Goal: Information Seeking & Learning: Learn about a topic

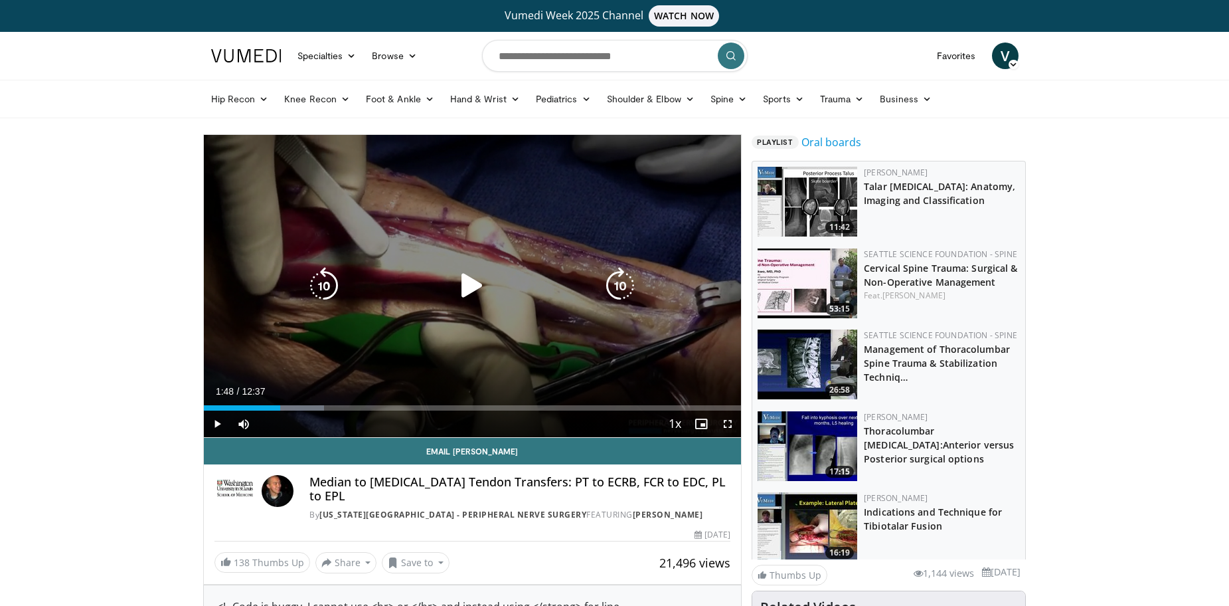
click at [548, 349] on div "10 seconds Tap to unmute" at bounding box center [473, 286] width 538 height 302
click at [470, 287] on icon "Video Player" at bounding box center [472, 285] width 37 height 37
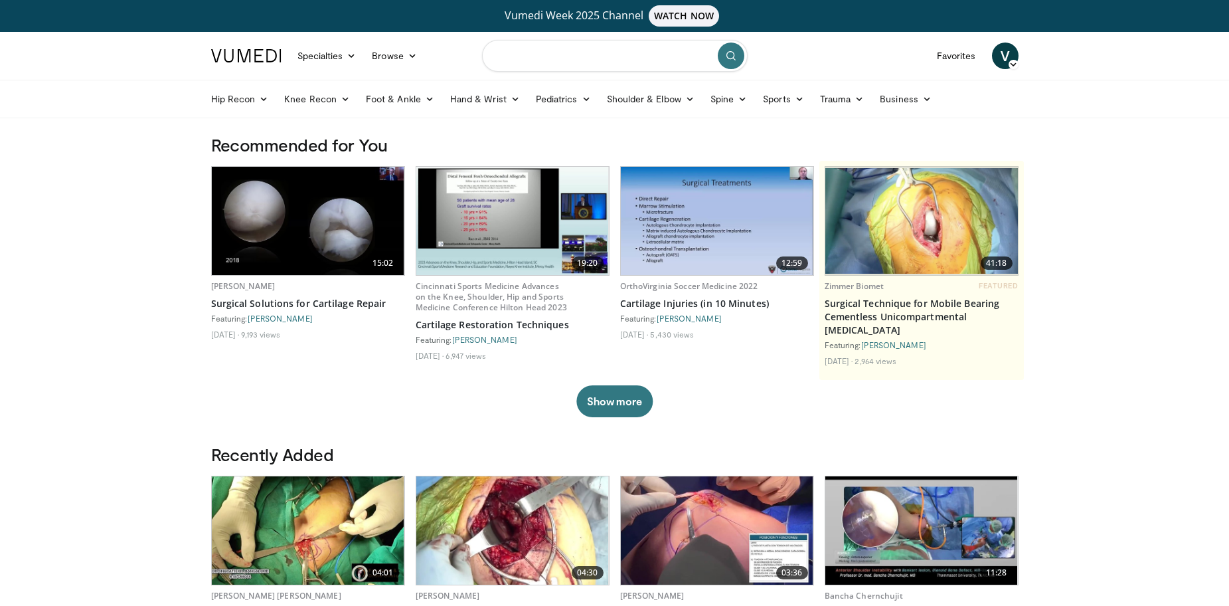
click at [560, 54] on input "Search topics, interventions" at bounding box center [615, 56] width 266 height 32
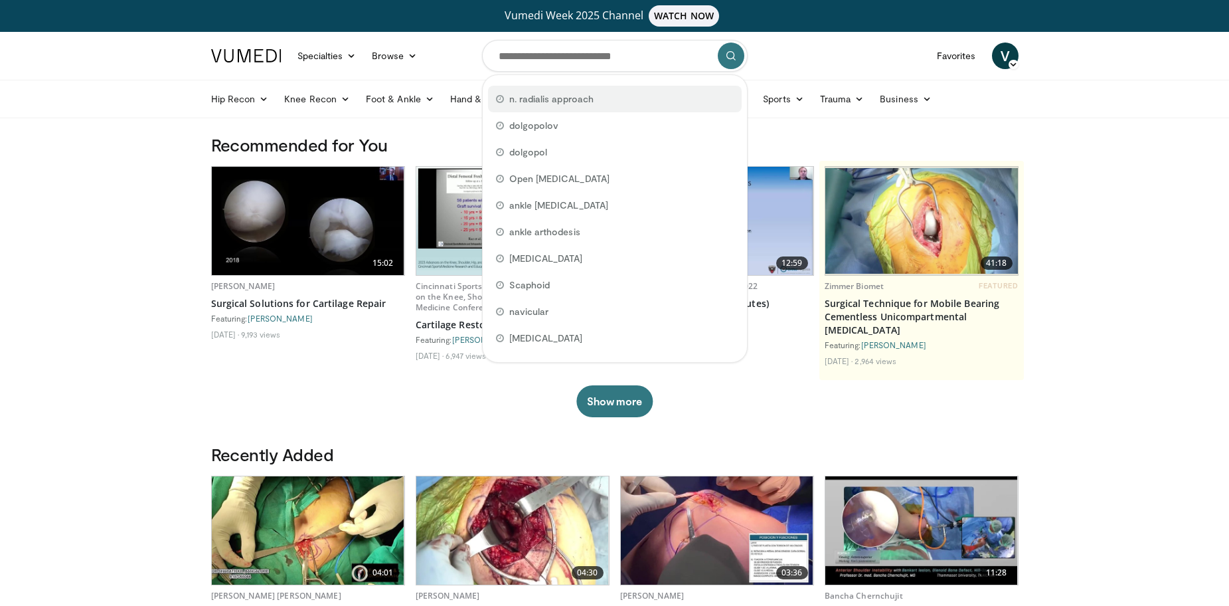
click at [566, 97] on span "n. radialis approach" at bounding box center [551, 98] width 84 height 13
type input "**********"
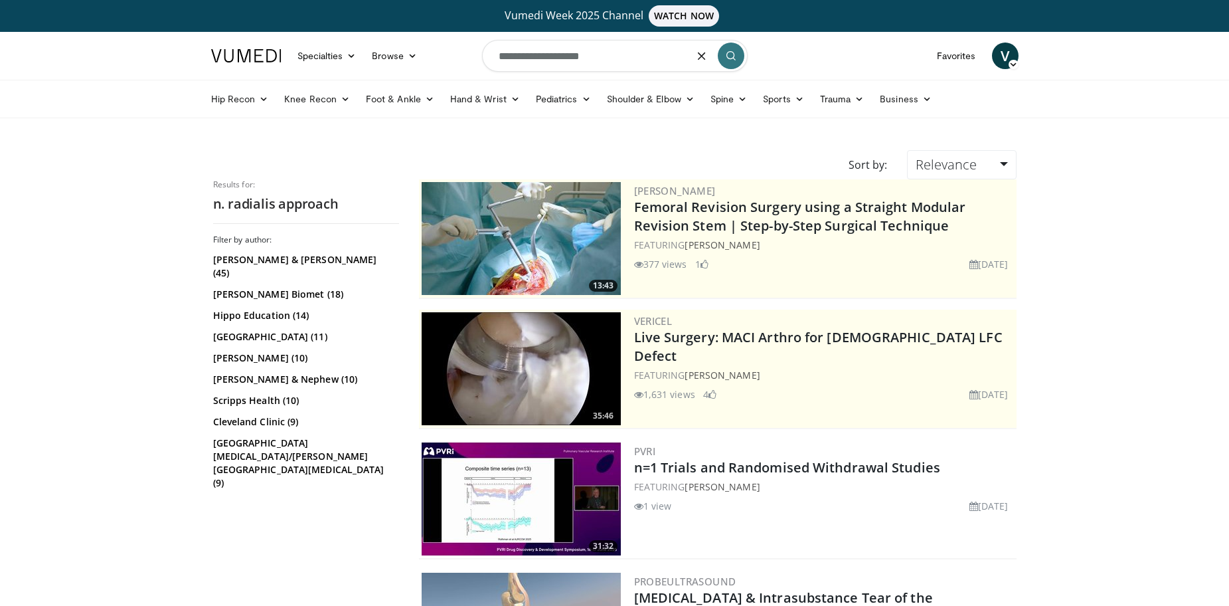
drag, startPoint x: 509, startPoint y: 56, endPoint x: 483, endPoint y: 56, distance: 25.9
click at [483, 56] on input "**********" at bounding box center [615, 56] width 266 height 32
drag, startPoint x: 524, startPoint y: 55, endPoint x: 533, endPoint y: 56, distance: 8.7
click at [533, 56] on input "**********" at bounding box center [615, 56] width 266 height 32
type input "**********"
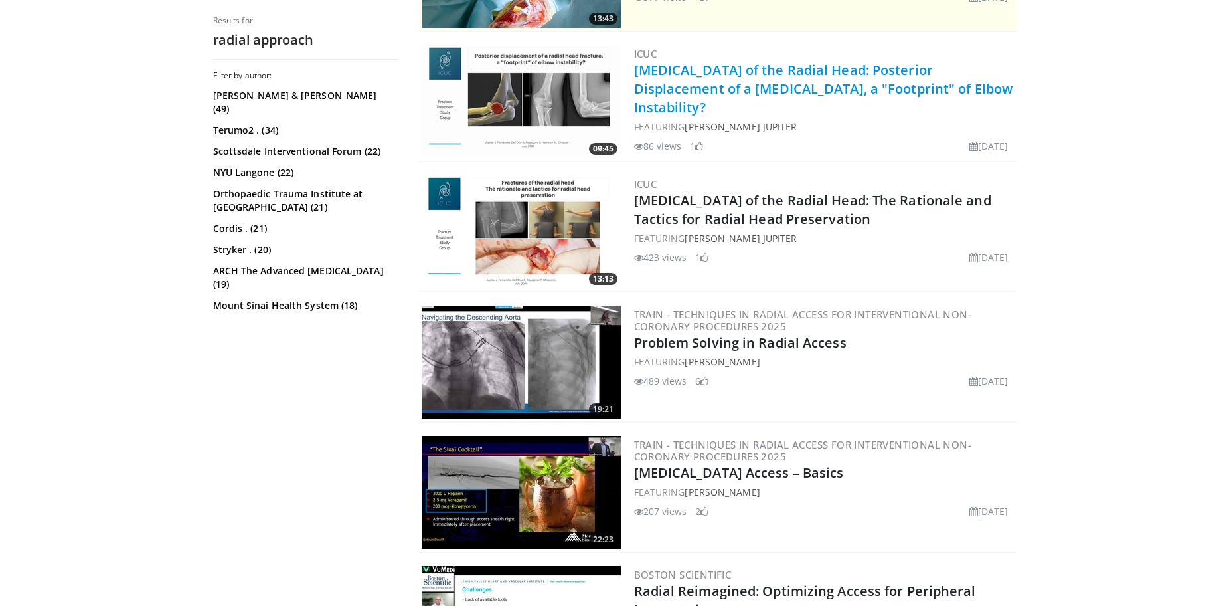
scroll to position [398, 0]
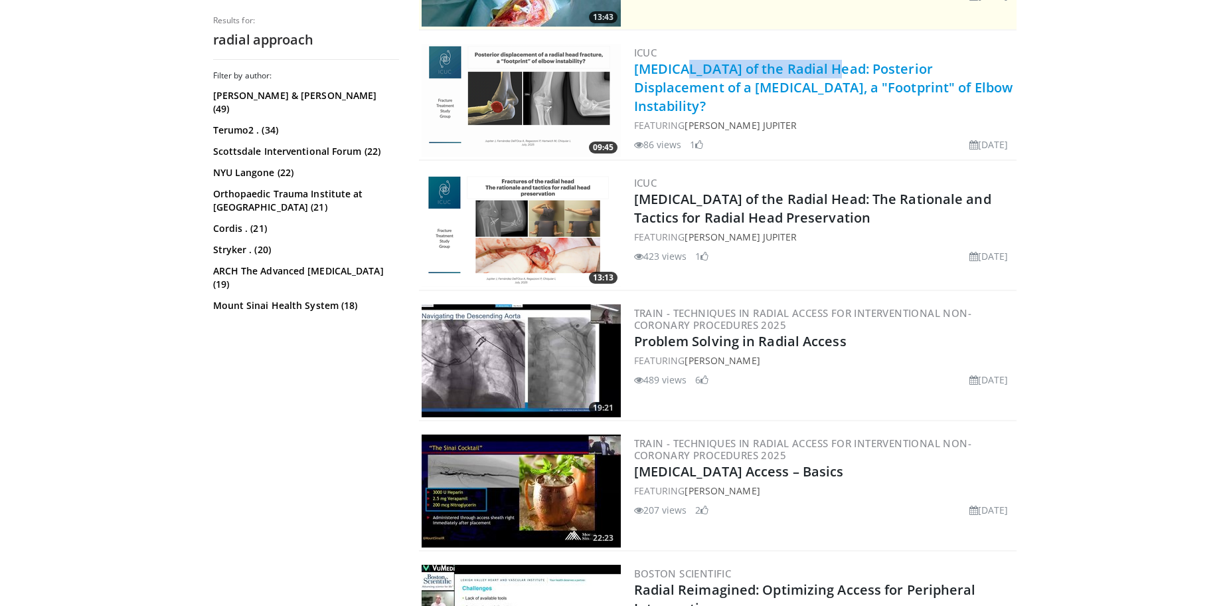
drag, startPoint x: 636, startPoint y: 68, endPoint x: 780, endPoint y: 68, distance: 144.1
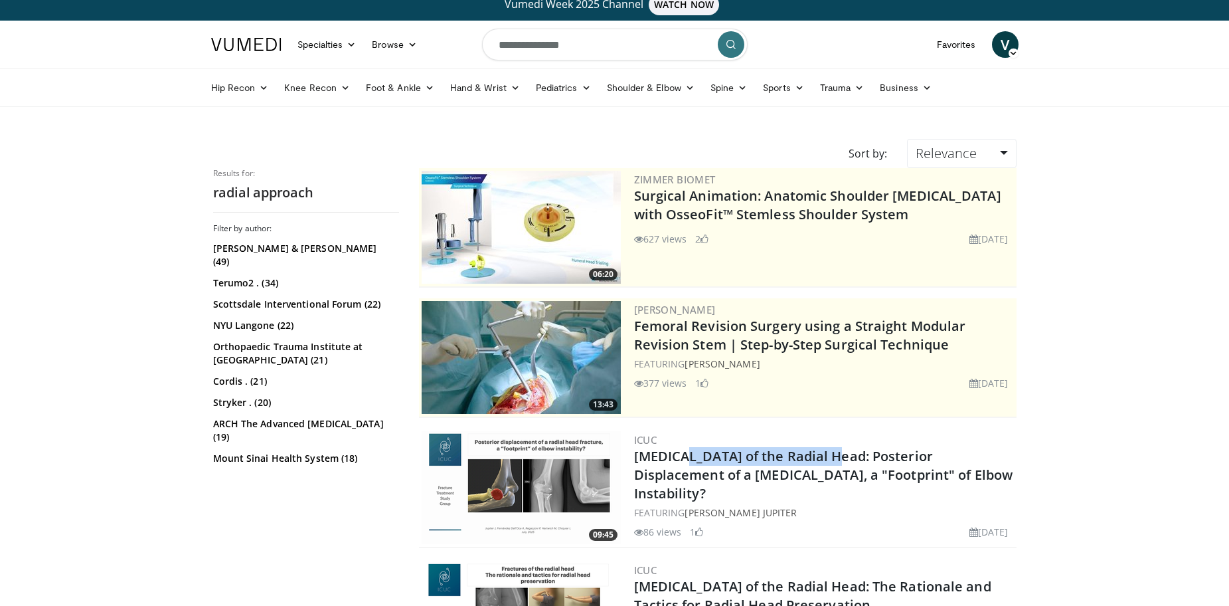
scroll to position [0, 0]
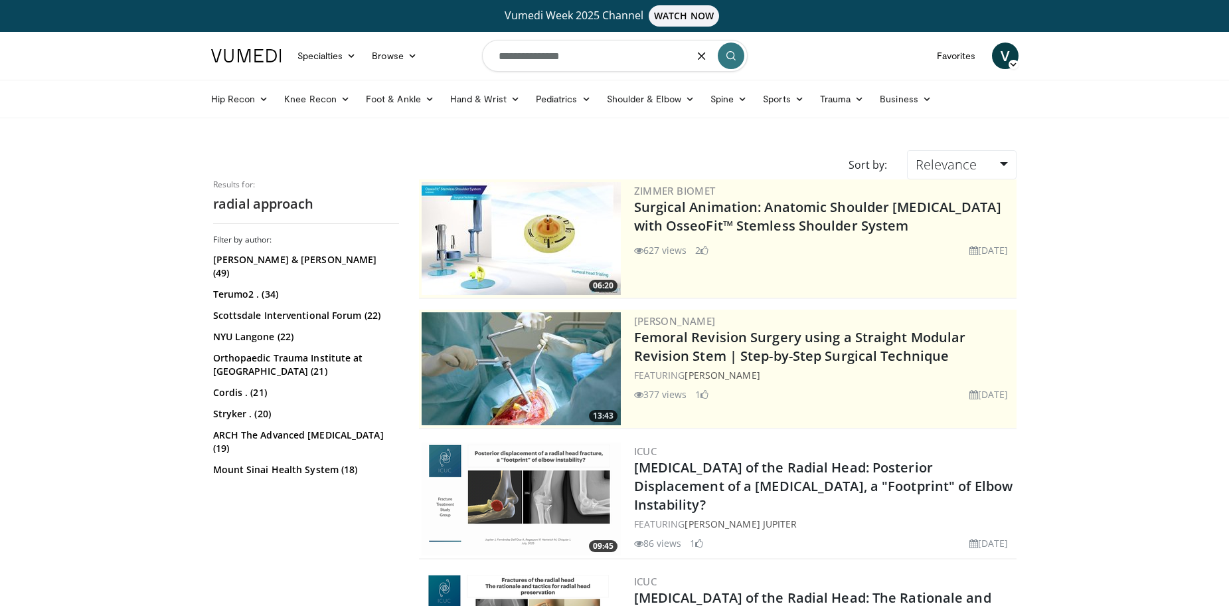
drag, startPoint x: 524, startPoint y: 55, endPoint x: 461, endPoint y: 62, distance: 63.5
click at [461, 62] on nav "Specialties Adult & Family Medicine Allergy, Asthma, Immunology Anesthesiology …" at bounding box center [614, 56] width 823 height 48
paste input "**********"
type input "**********"
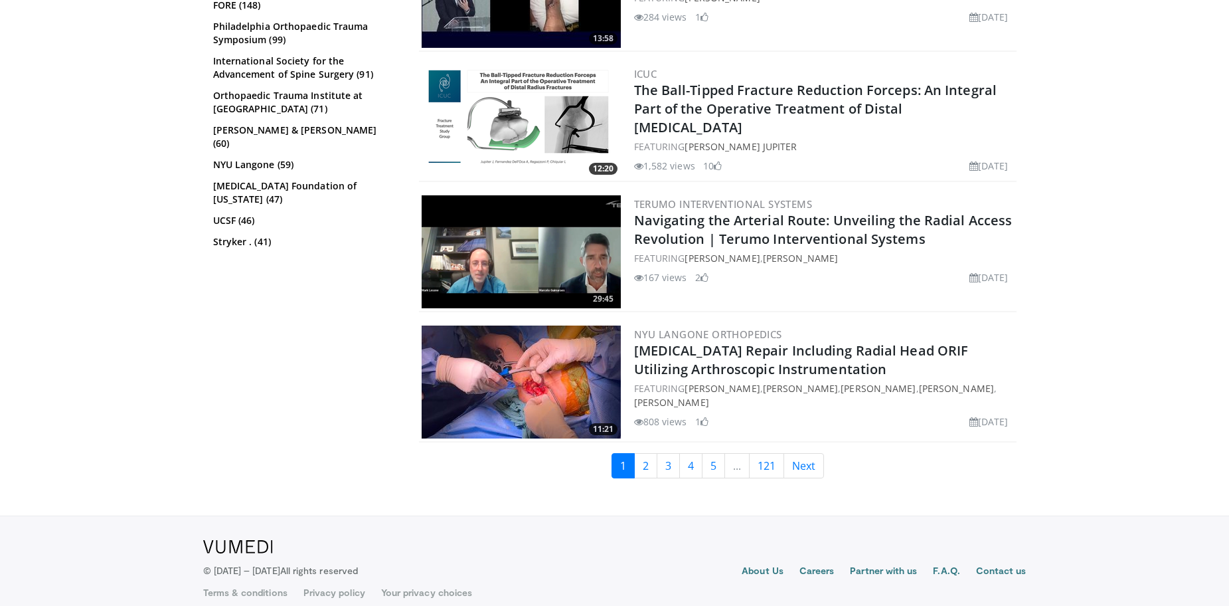
scroll to position [2995, 0]
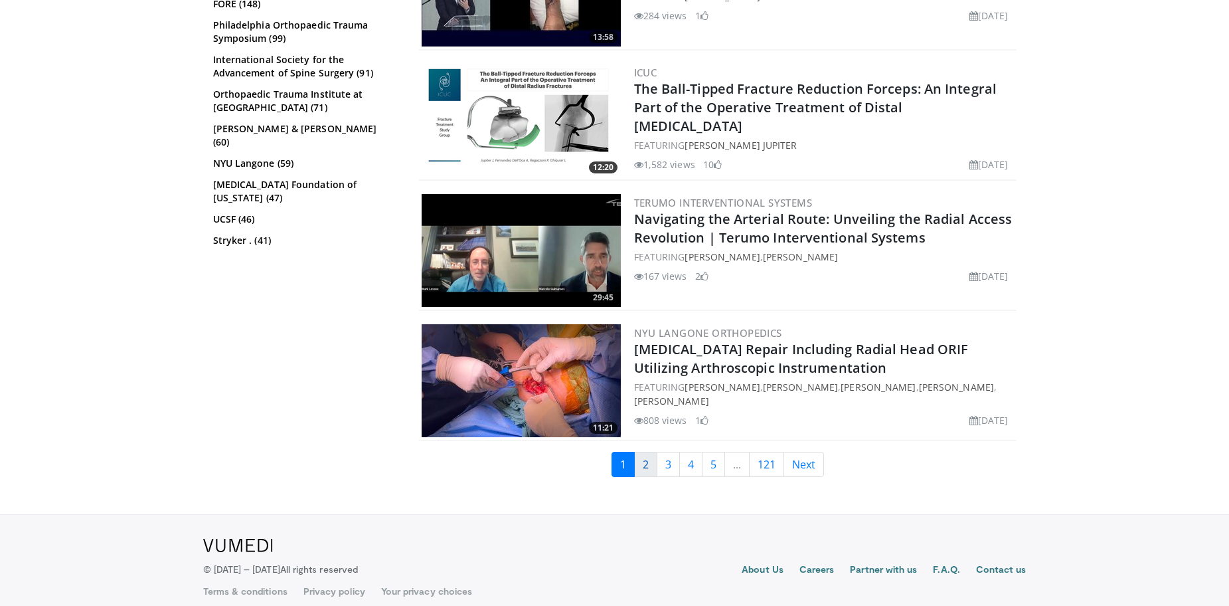
click at [644, 452] on link "2" at bounding box center [645, 464] width 23 height 25
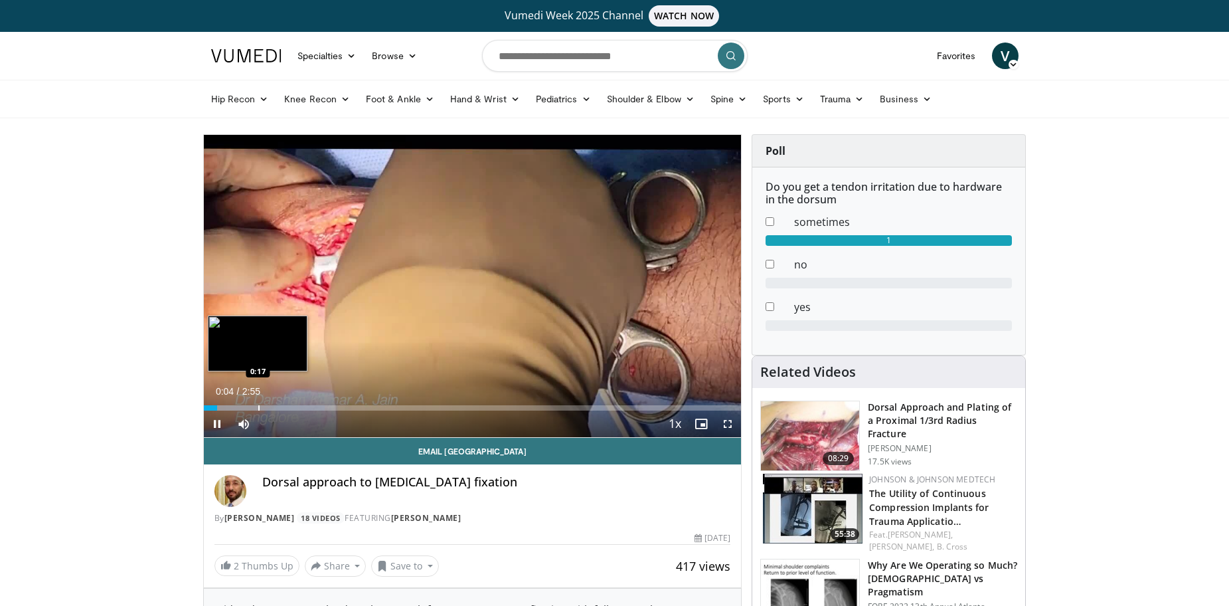
click at [258, 408] on div "Progress Bar" at bounding box center [258, 407] width 1 height 5
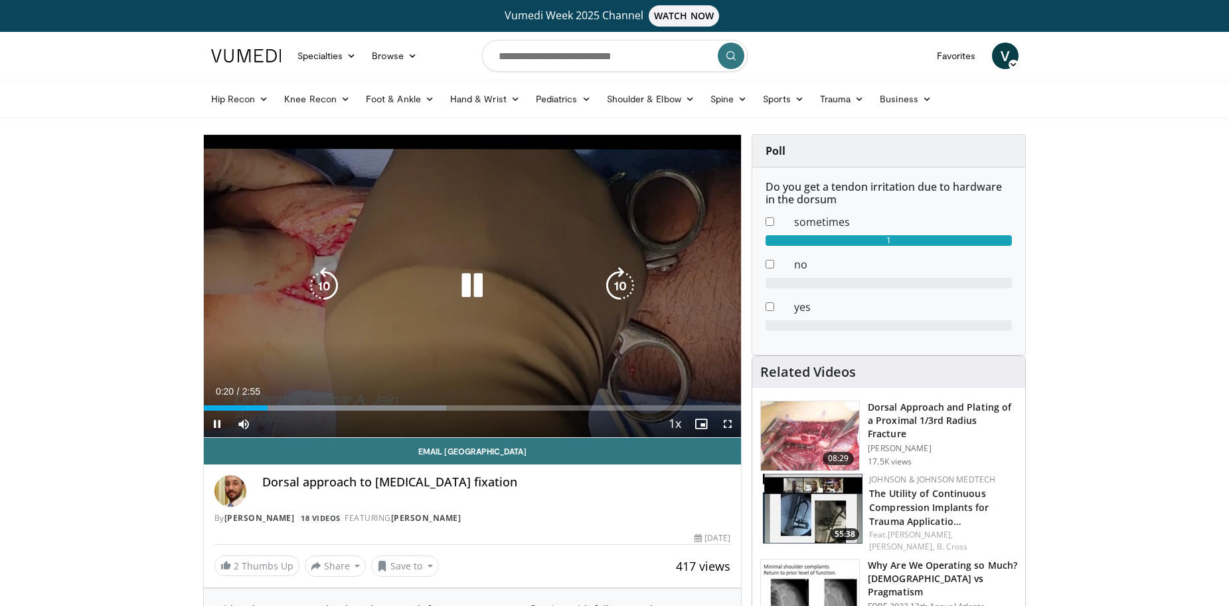
click at [466, 282] on icon "Video Player" at bounding box center [472, 285] width 37 height 37
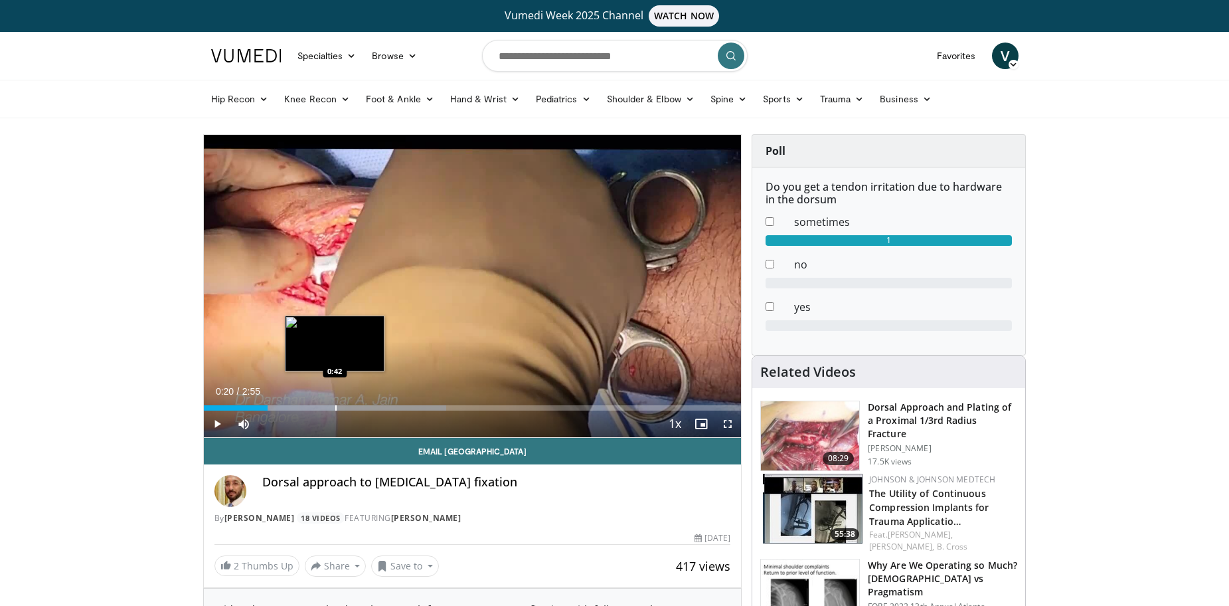
click at [335, 407] on div "Progress Bar" at bounding box center [335, 407] width 1 height 5
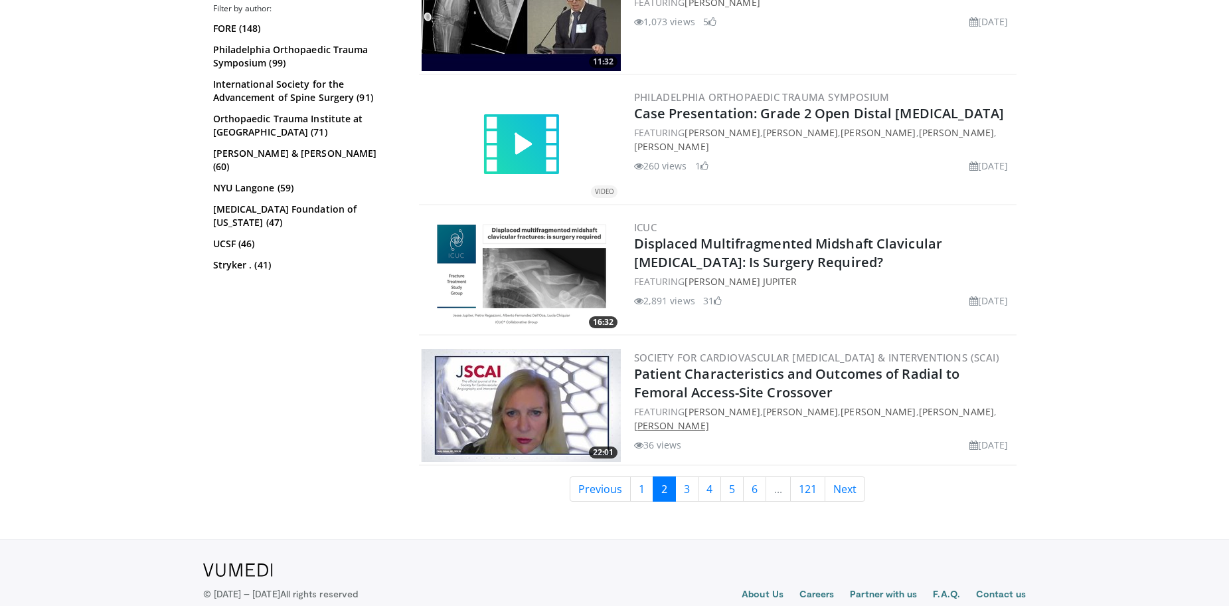
scroll to position [2865, 0]
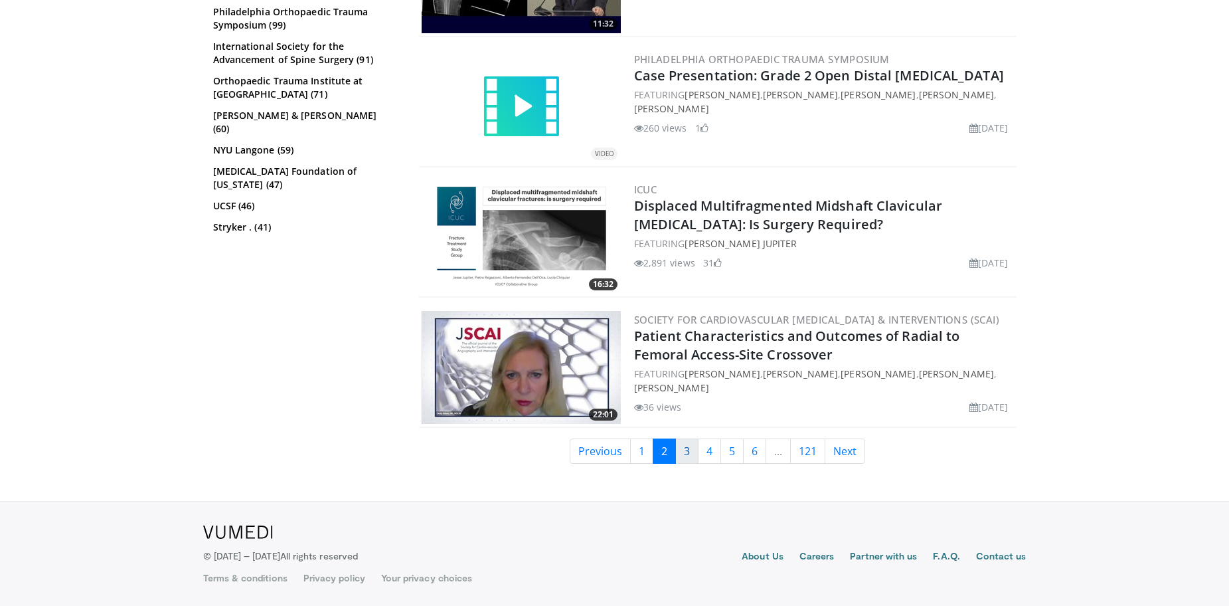
click at [683, 449] on link "3" at bounding box center [686, 450] width 23 height 25
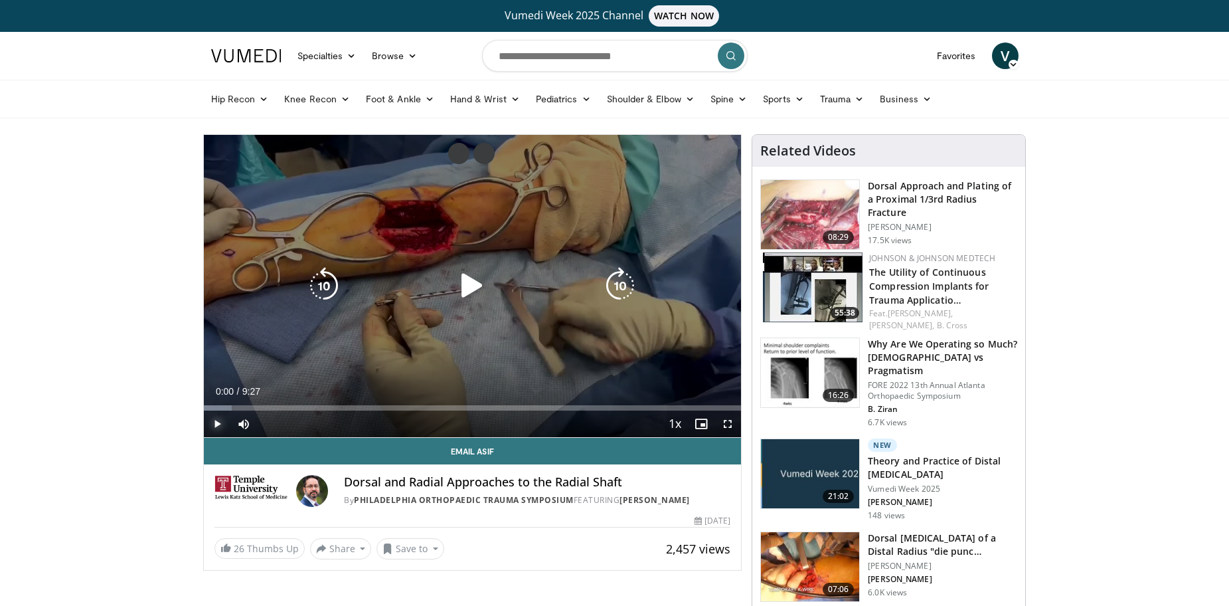
click at [210, 425] on span "Video Player" at bounding box center [217, 423] width 27 height 27
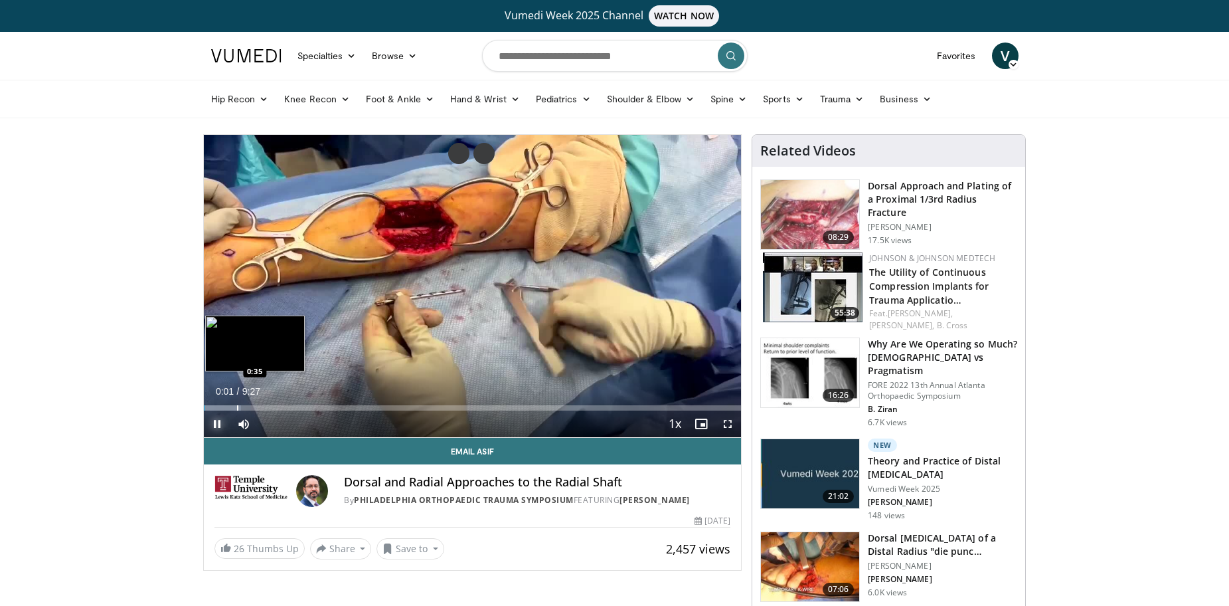
click at [237, 402] on div "Loaded : 6.98% 0:01 0:35" at bounding box center [473, 404] width 538 height 13
click at [724, 423] on span "Video Player" at bounding box center [727, 423] width 27 height 27
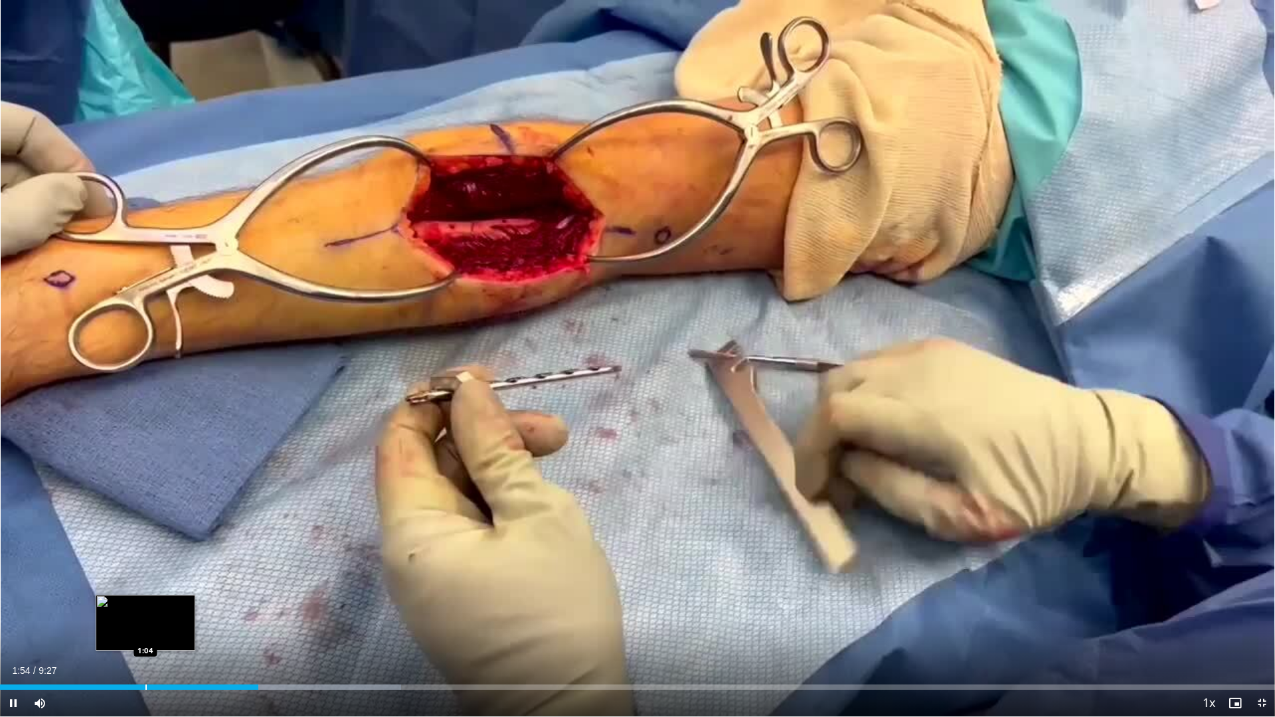
click at [146, 605] on div "Loaded : 31.46% 1:54 1:04" at bounding box center [637, 683] width 1275 height 13
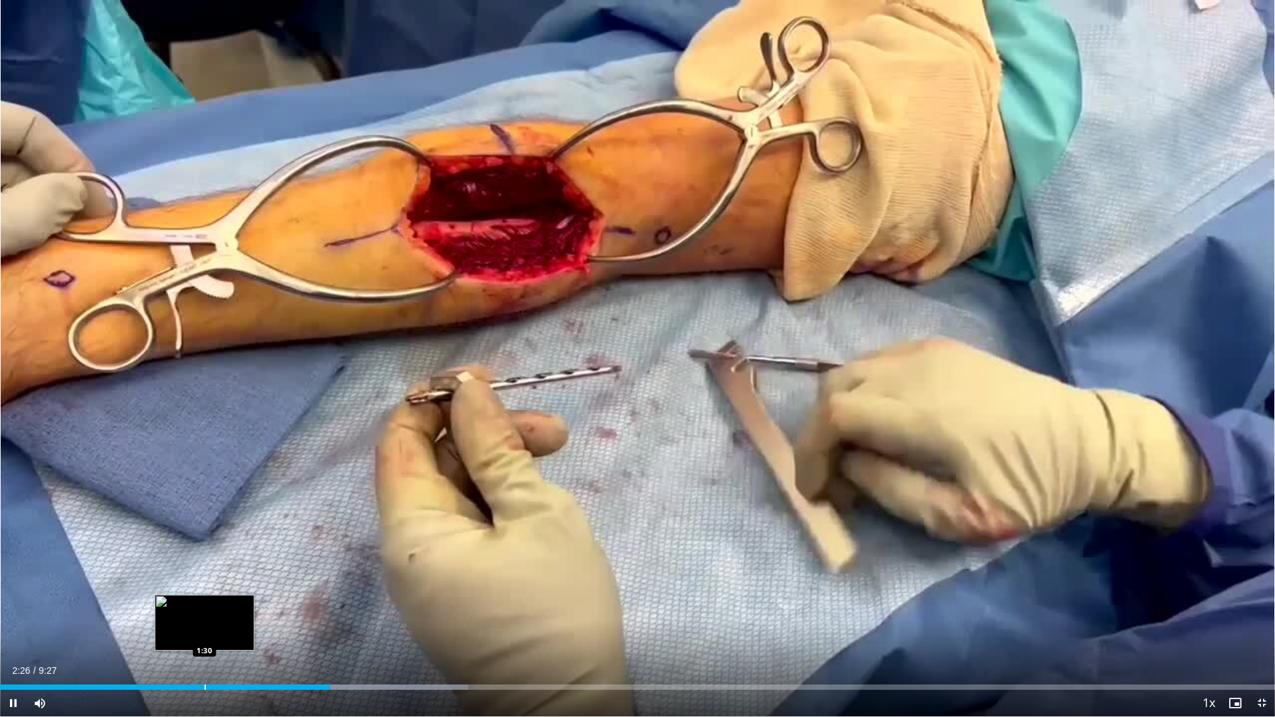
click at [205, 605] on div "Loaded : 36.71% 2:26 1:30" at bounding box center [637, 683] width 1275 height 13
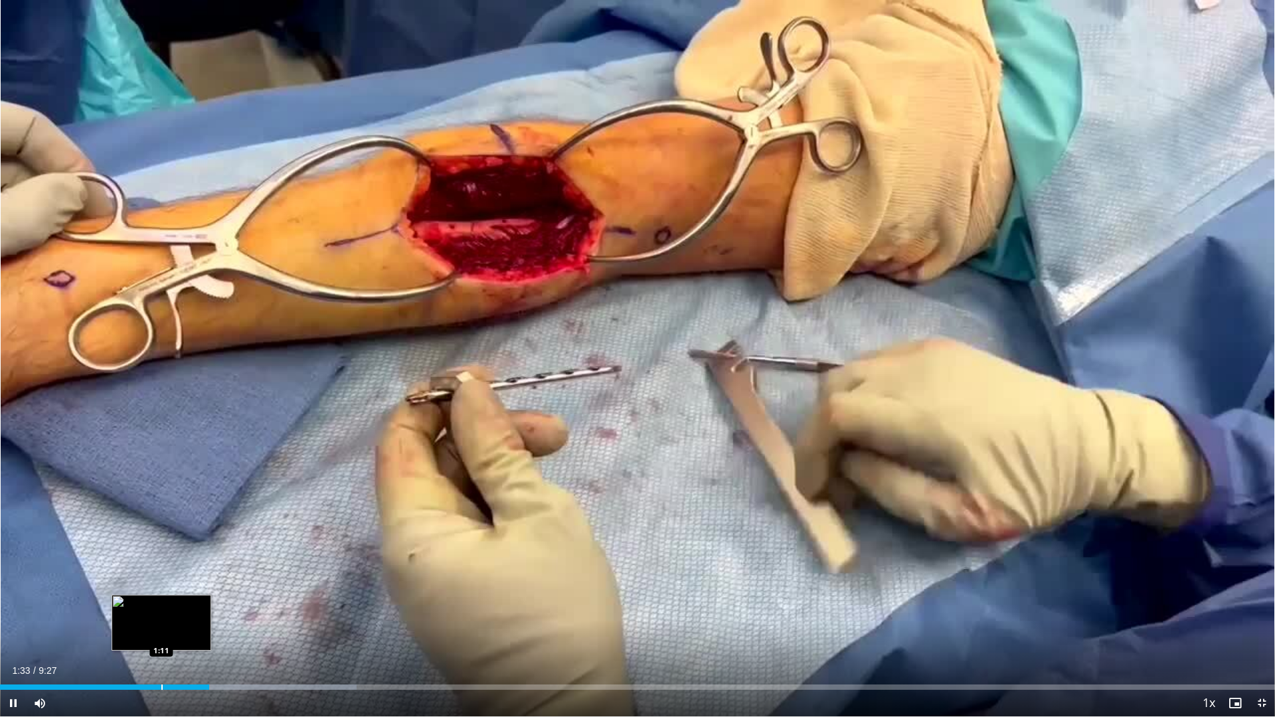
click at [161, 605] on div "Progress Bar" at bounding box center [161, 687] width 1 height 5
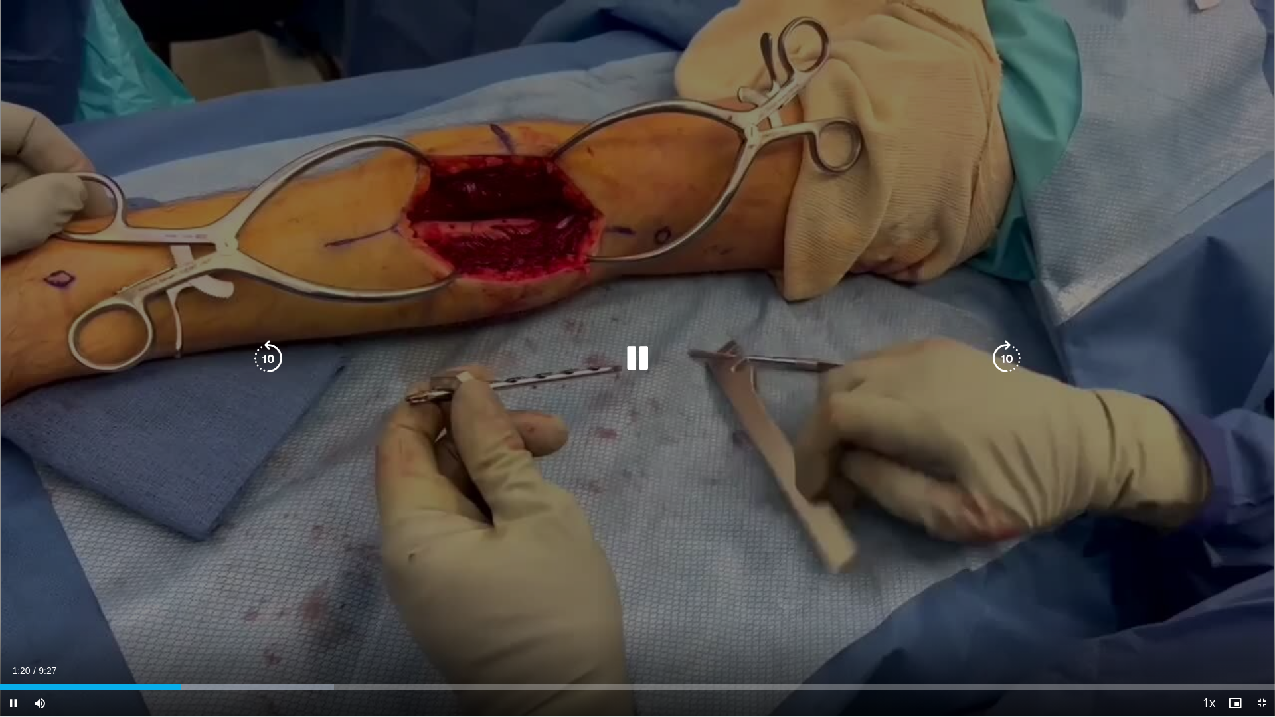
click at [701, 475] on div "10 seconds Tap to unmute" at bounding box center [637, 358] width 1275 height 716
click at [863, 496] on div "10 seconds Tap to unmute" at bounding box center [637, 358] width 1275 height 716
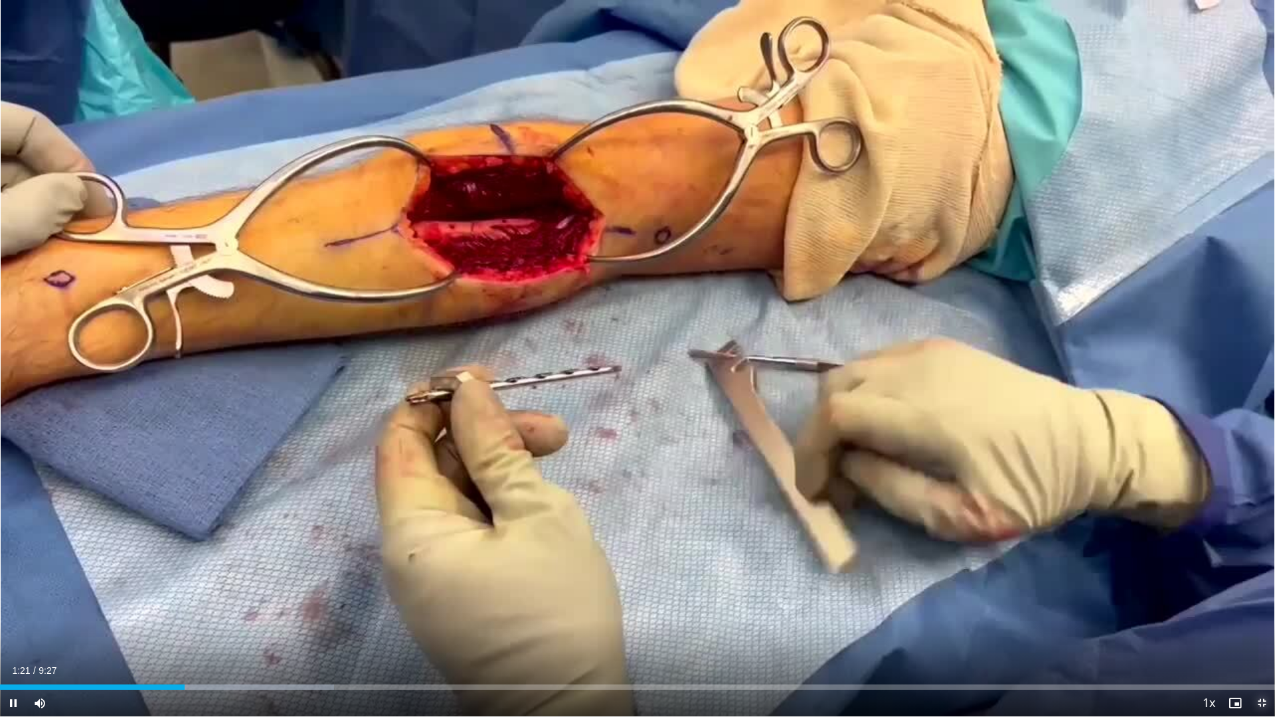
click at [1228, 605] on span "Video Player" at bounding box center [1261, 703] width 27 height 27
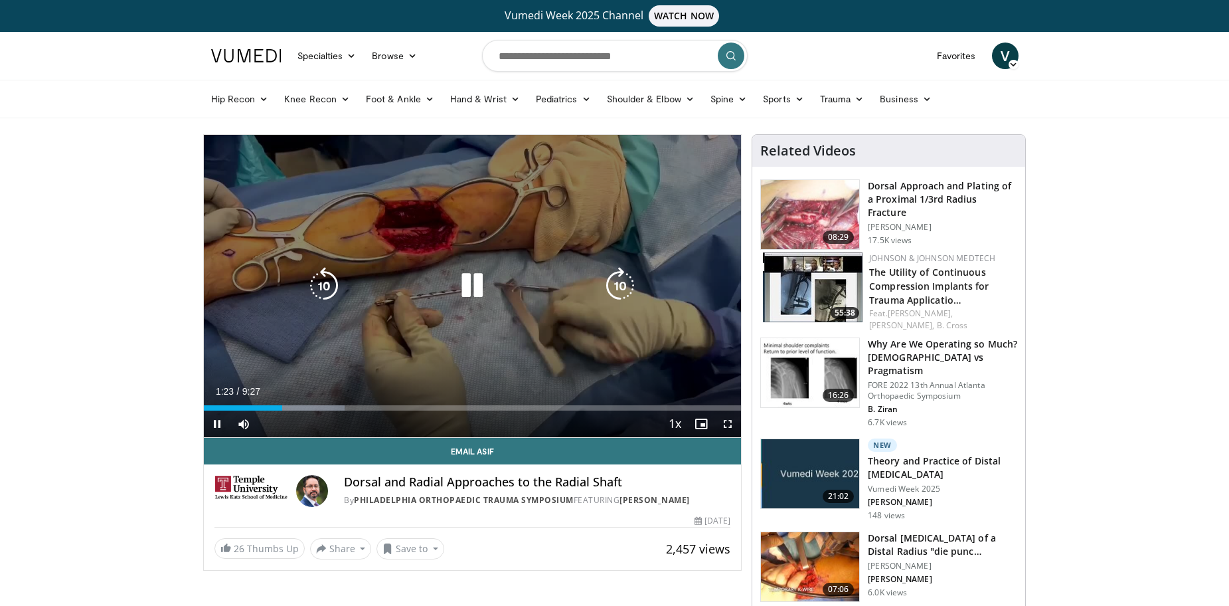
click at [477, 278] on icon "Video Player" at bounding box center [472, 285] width 37 height 37
drag, startPoint x: 730, startPoint y: 418, endPoint x: 765, endPoint y: 498, distance: 87.1
click at [730, 418] on span "Video Player" at bounding box center [727, 423] width 27 height 27
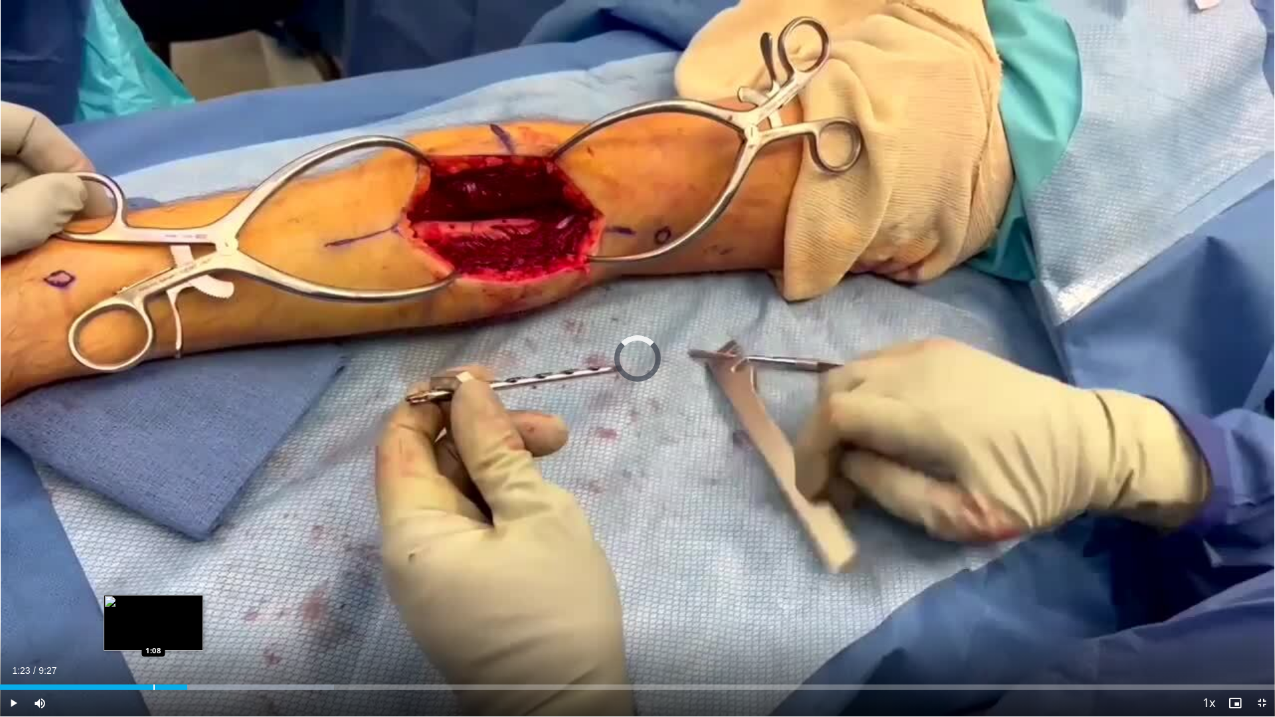
click at [153, 605] on div "Progress Bar" at bounding box center [153, 687] width 1 height 5
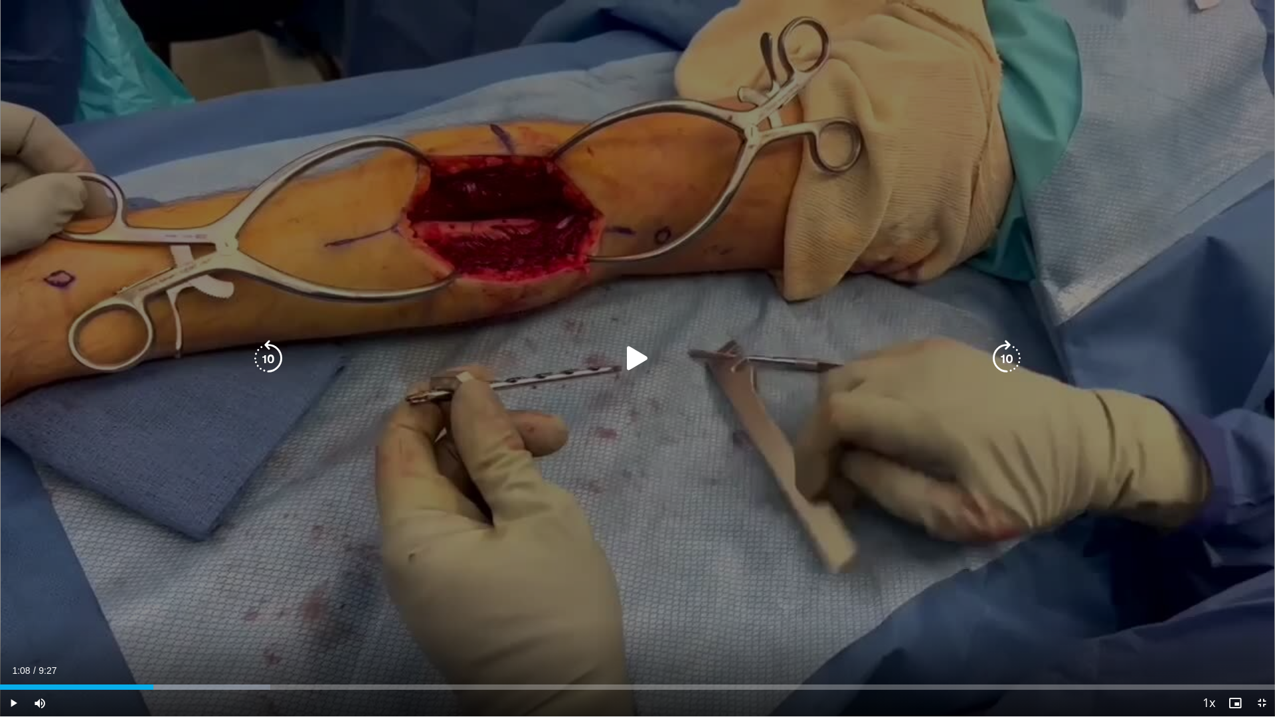
click at [639, 349] on icon "Video Player" at bounding box center [637, 358] width 37 height 37
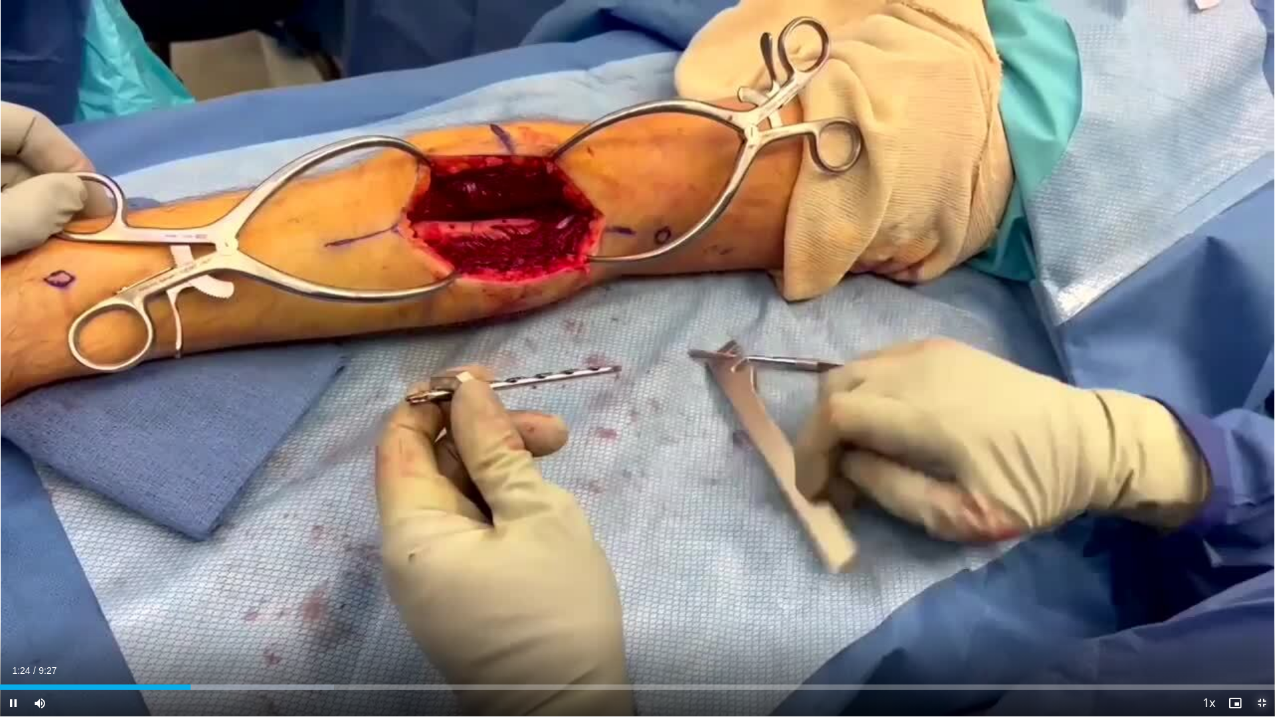
click at [1228, 605] on span "Video Player" at bounding box center [1261, 703] width 27 height 27
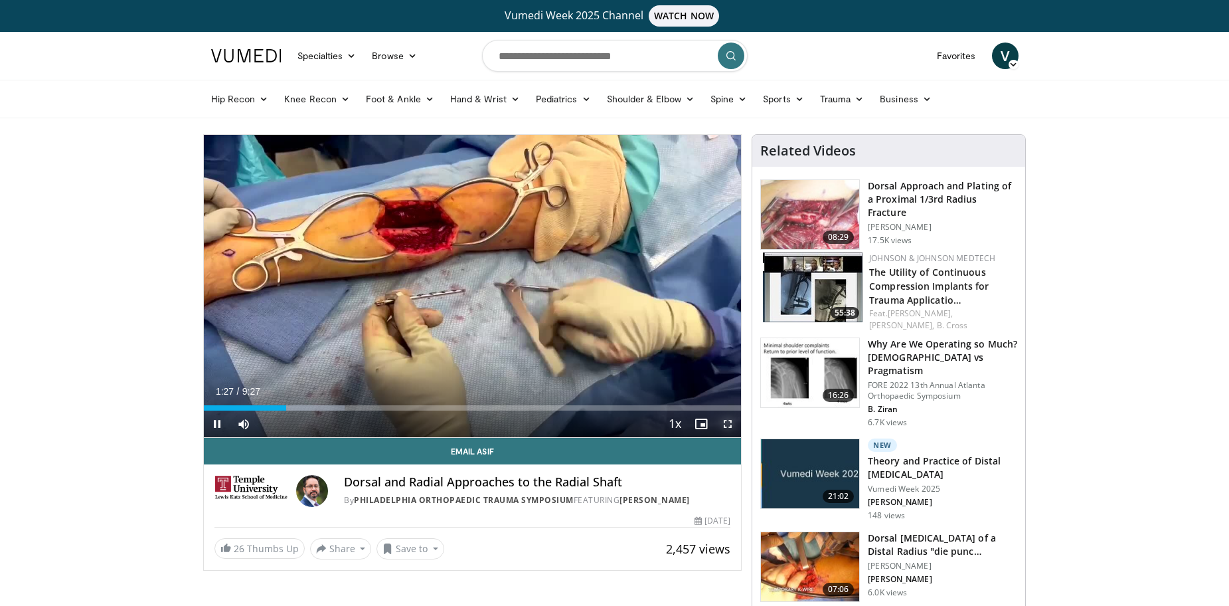
click at [728, 422] on span "Video Player" at bounding box center [727, 423] width 27 height 27
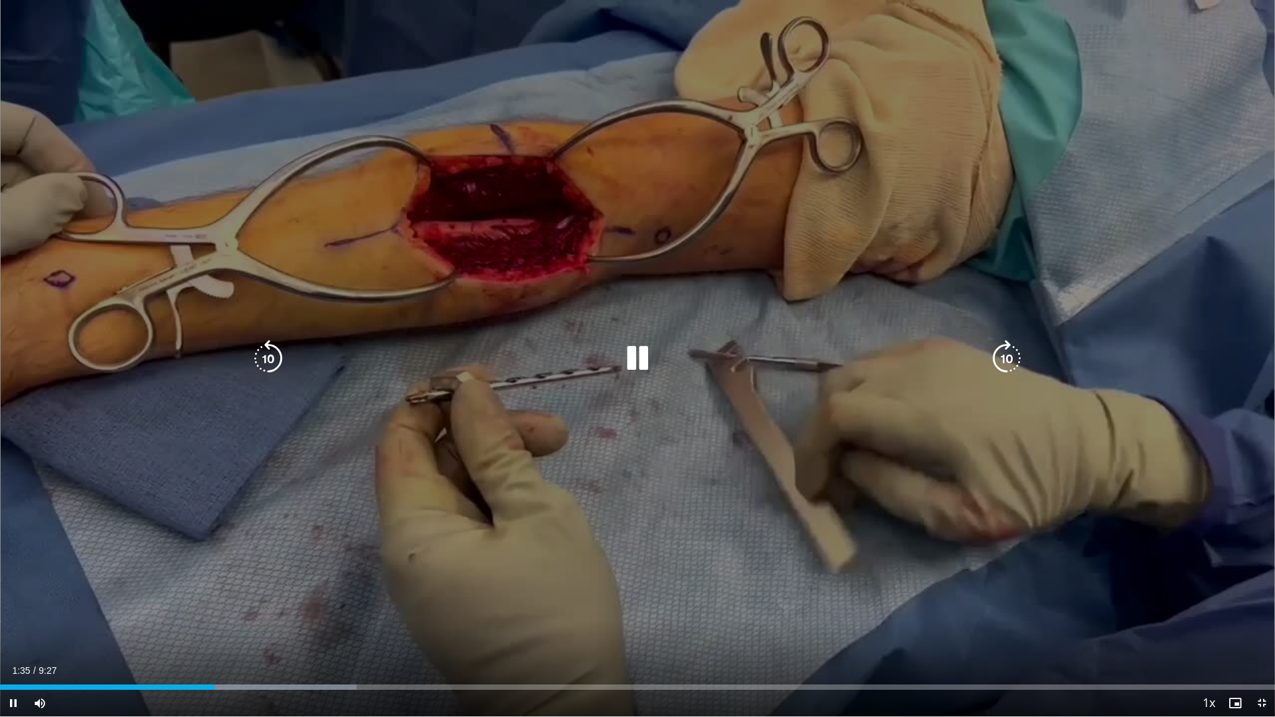
click at [643, 363] on icon "Video Player" at bounding box center [637, 358] width 37 height 37
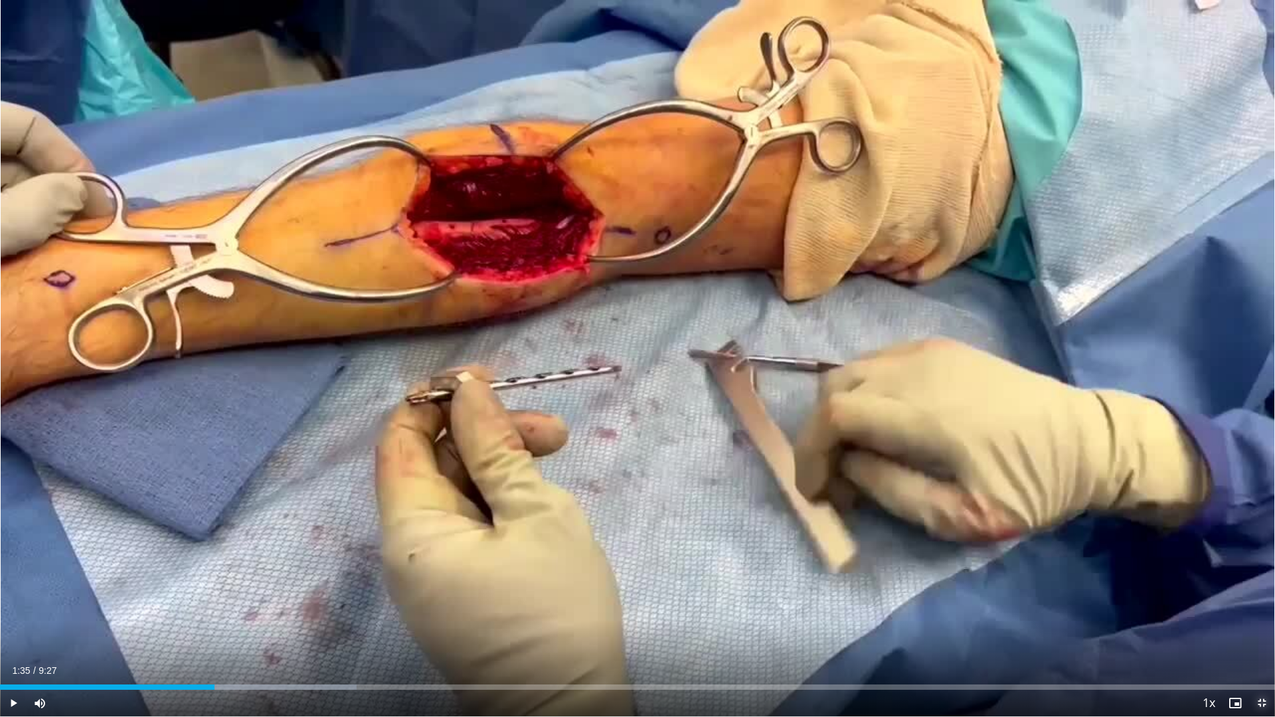
click at [1228, 605] on span "Video Player" at bounding box center [1261, 703] width 27 height 27
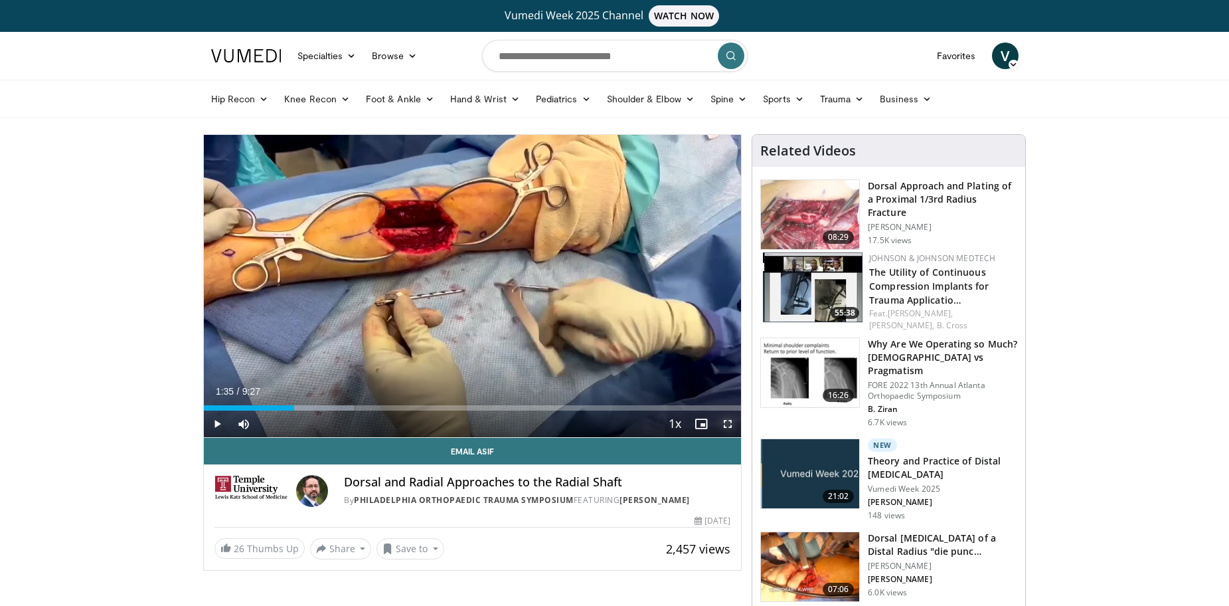
click at [733, 424] on span "Video Player" at bounding box center [727, 423] width 27 height 27
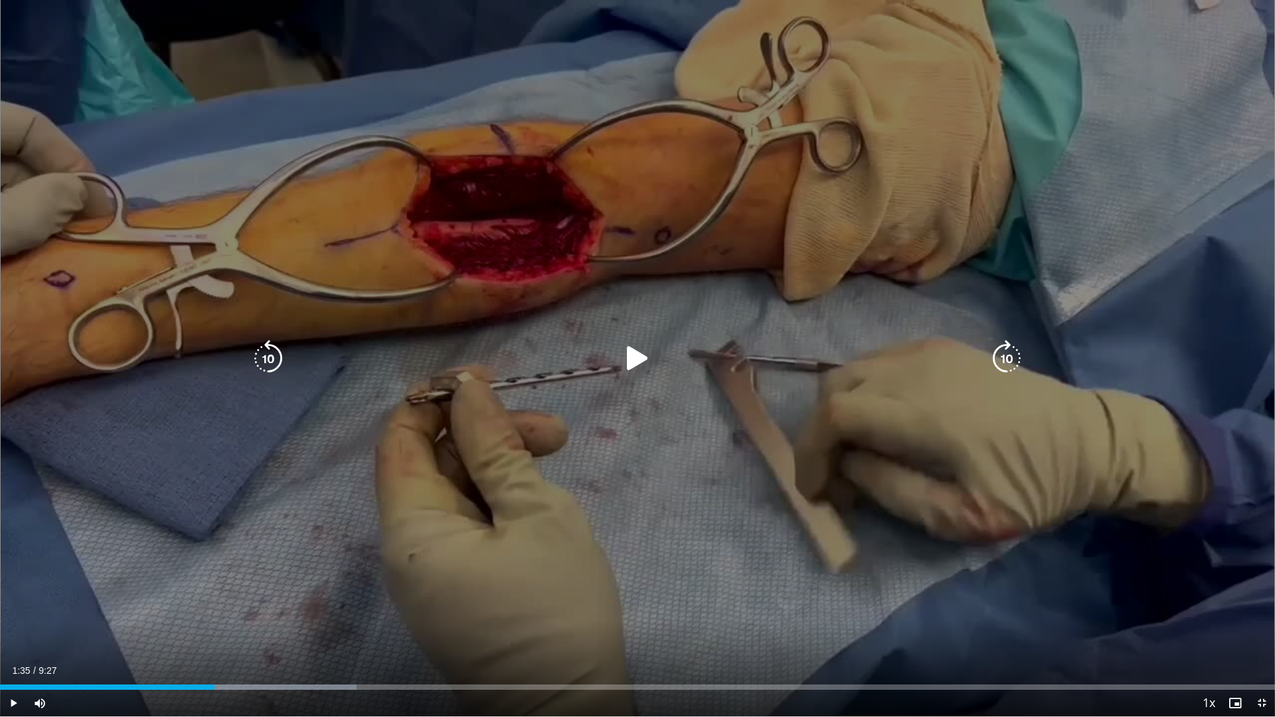
click at [625, 357] on icon "Video Player" at bounding box center [637, 358] width 37 height 37
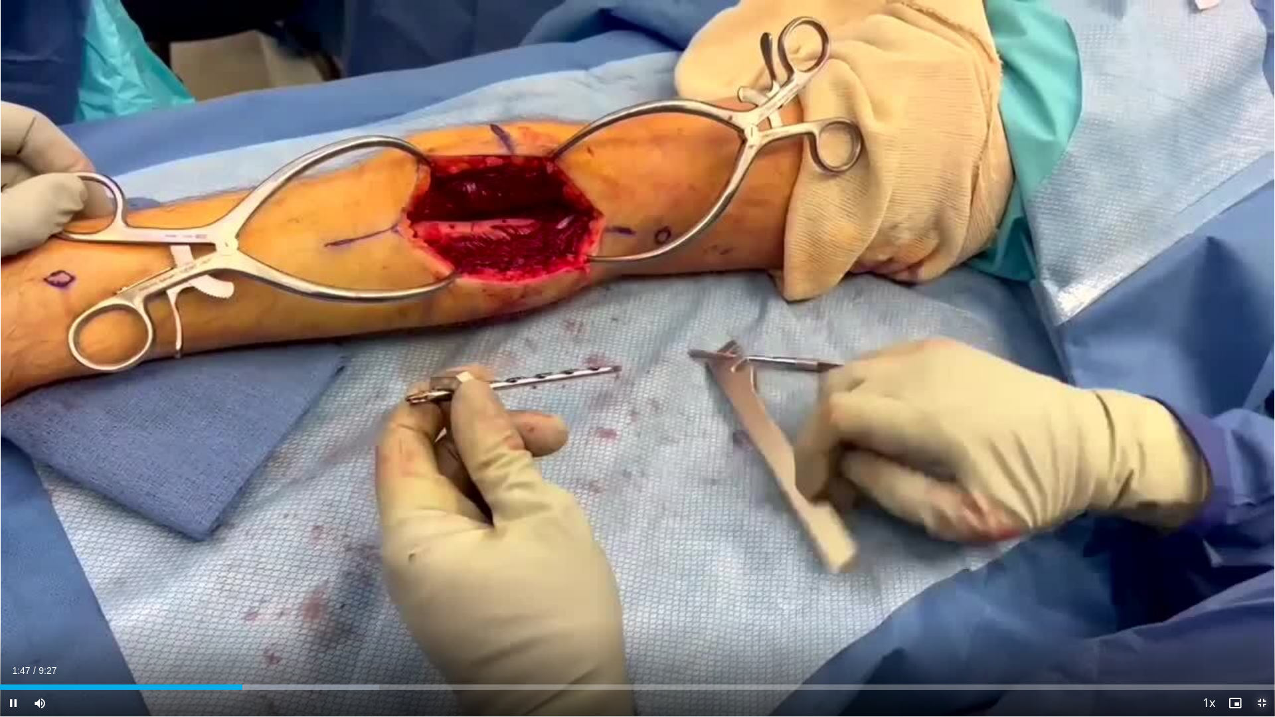
click at [1228, 605] on span "Video Player" at bounding box center [1261, 703] width 27 height 27
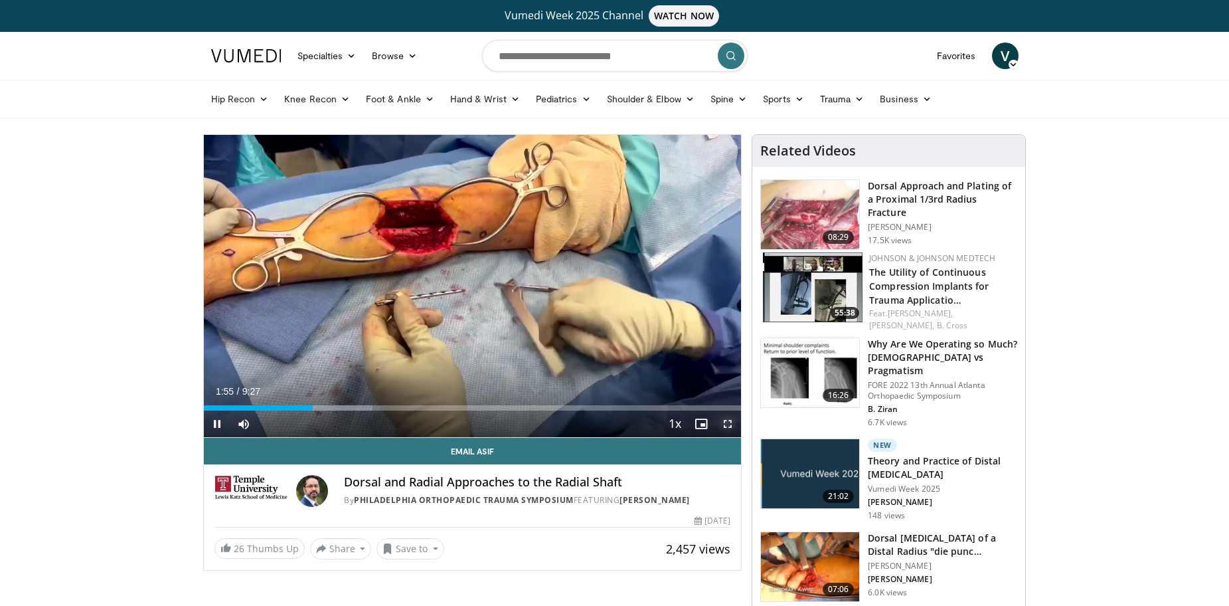
click at [726, 422] on span "Video Player" at bounding box center [727, 423] width 27 height 27
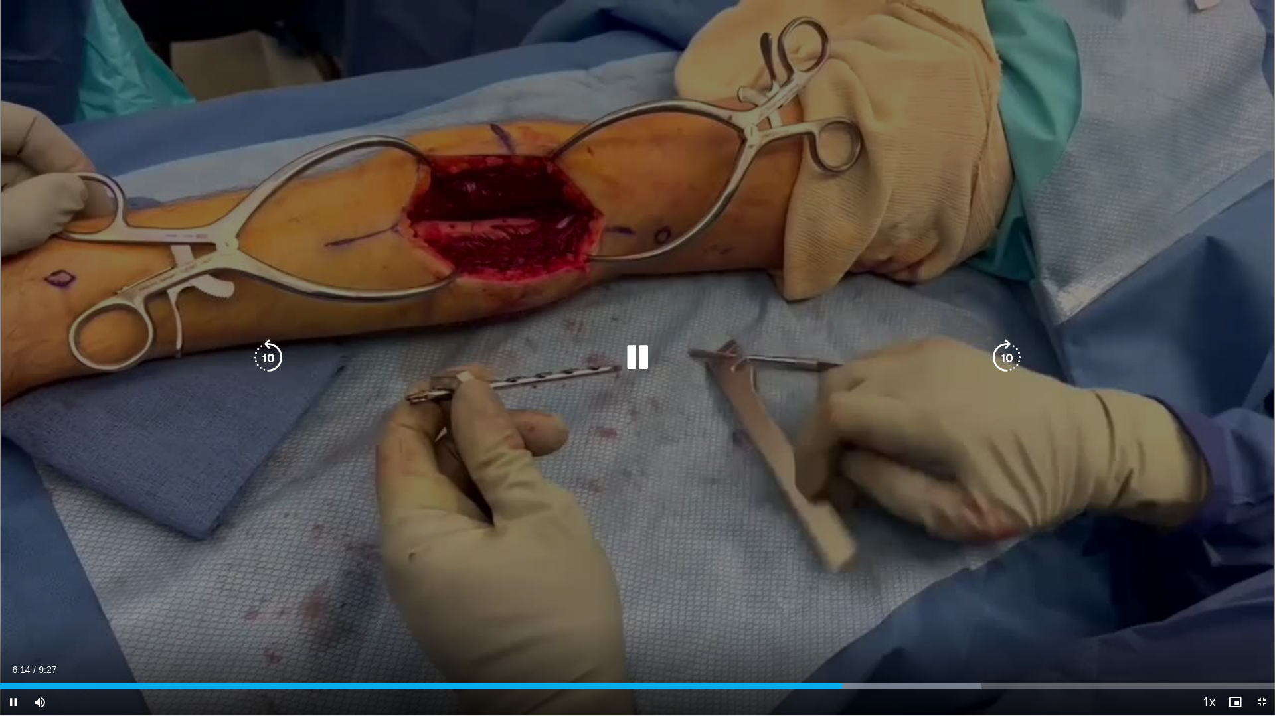
click at [1153, 568] on div "10 seconds Tap to unmute" at bounding box center [637, 358] width 1275 height 716
click at [1146, 568] on div "10 seconds Tap to unmute" at bounding box center [637, 358] width 1275 height 716
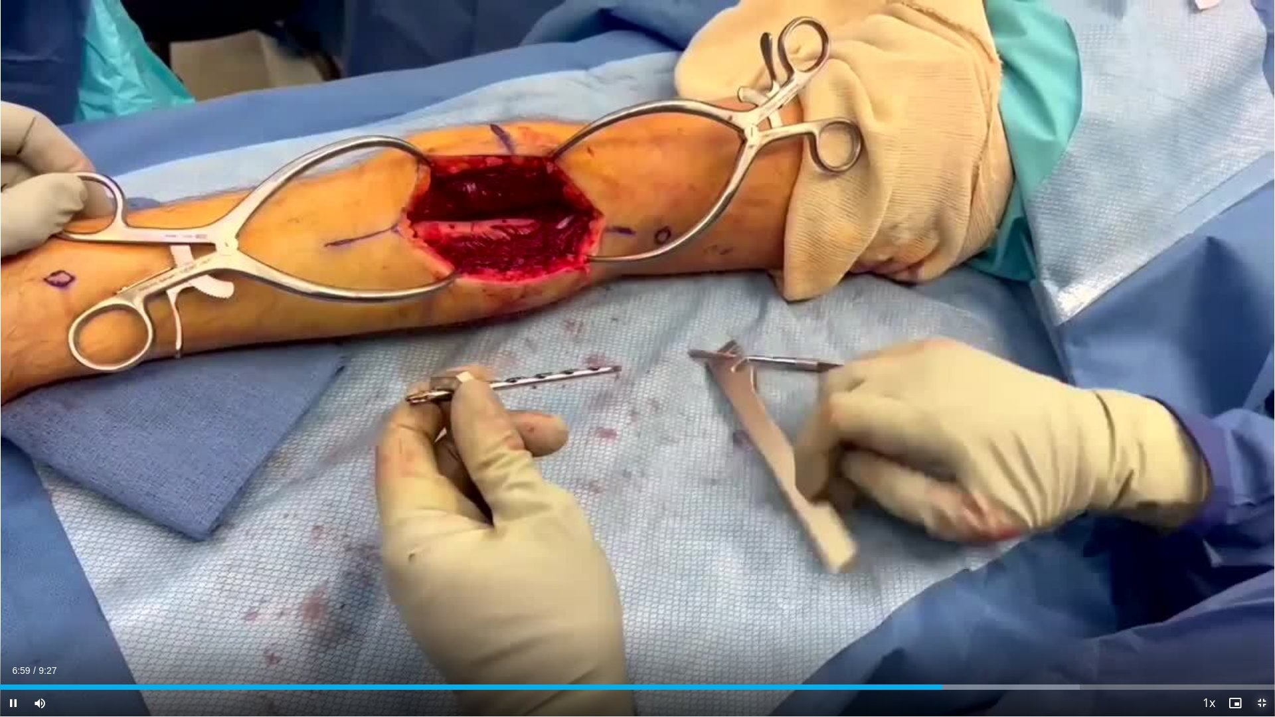
click at [1228, 605] on span "Video Player" at bounding box center [1261, 703] width 27 height 27
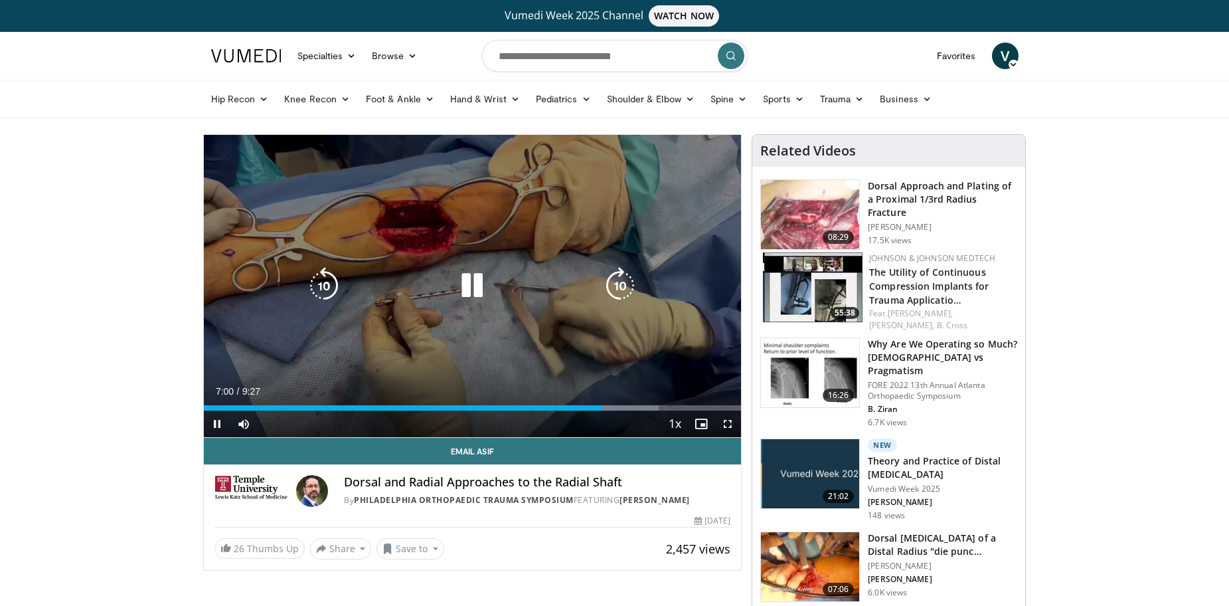
click at [477, 288] on icon "Video Player" at bounding box center [472, 285] width 37 height 37
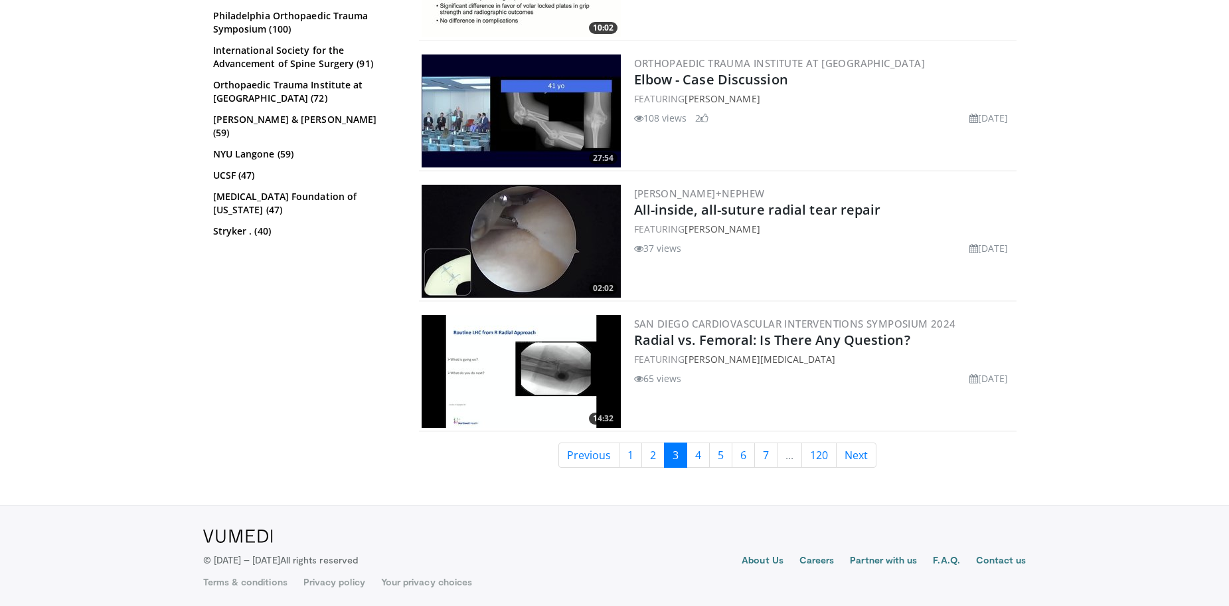
scroll to position [2734, 0]
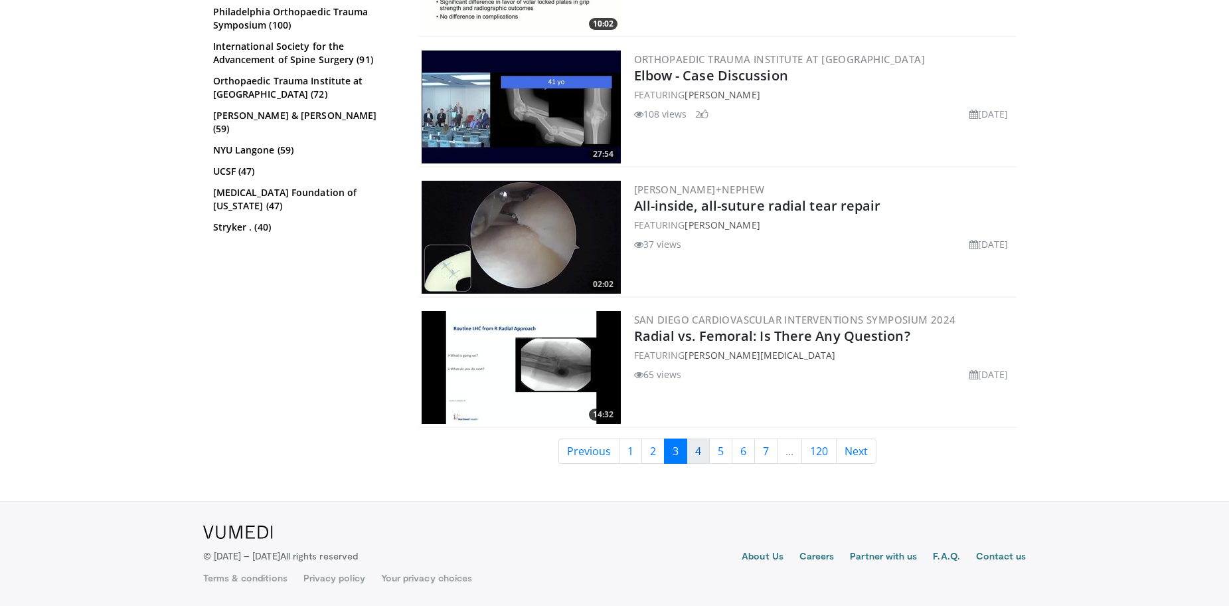
click at [691, 454] on link "4" at bounding box center [698, 450] width 23 height 25
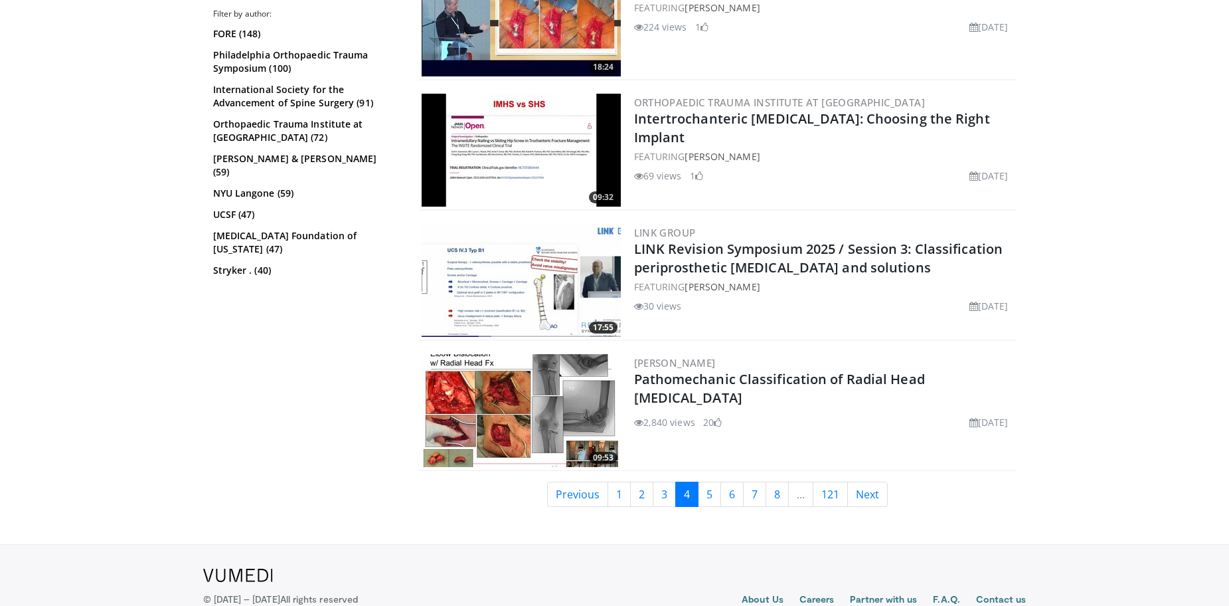
scroll to position [2738, 0]
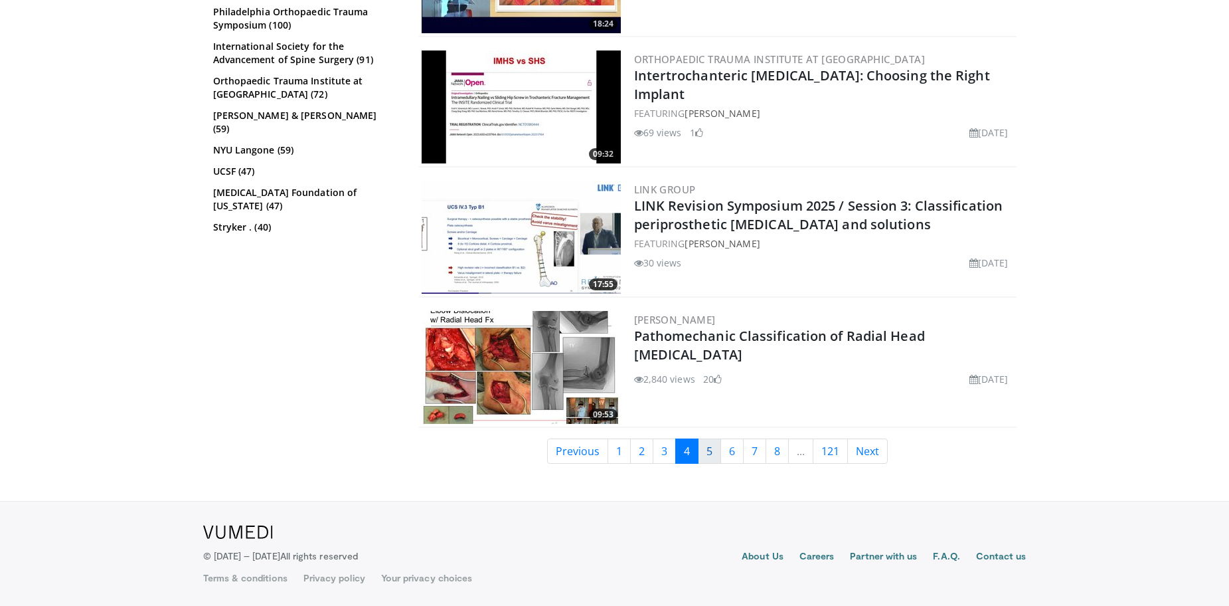
click at [709, 450] on link "5" at bounding box center [709, 450] width 23 height 25
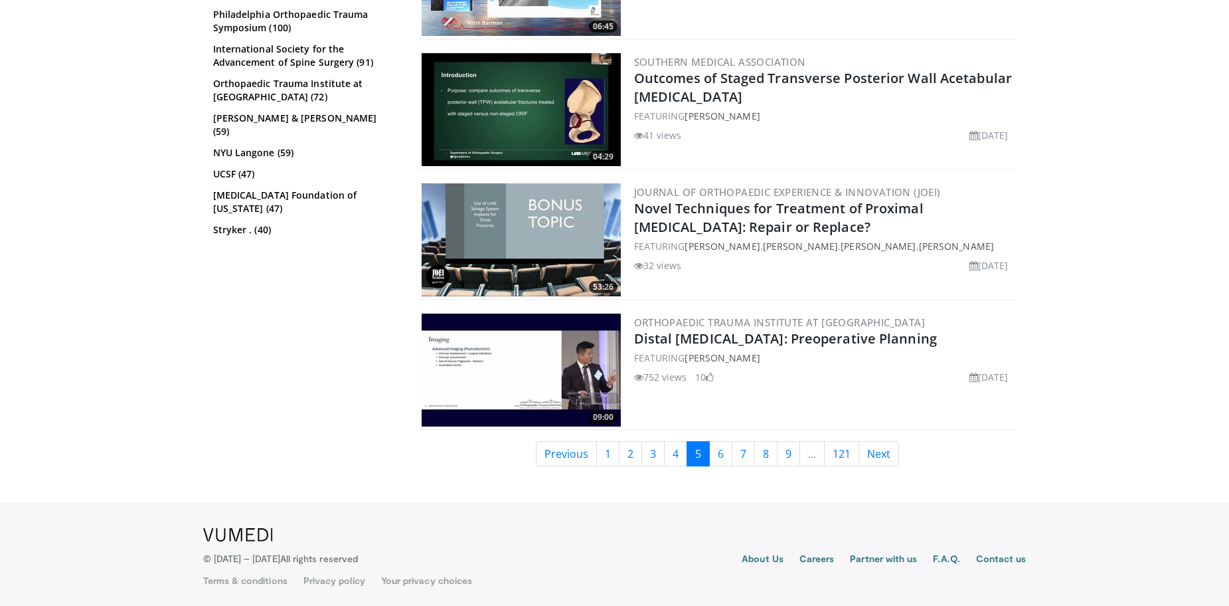
scroll to position [2995, 0]
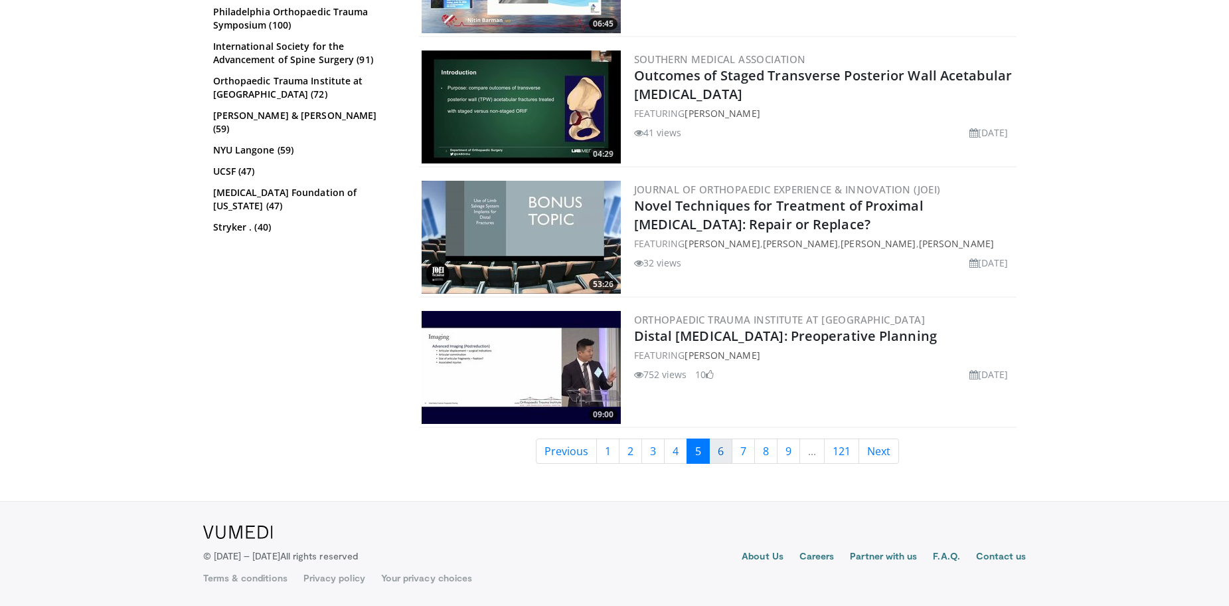
click at [719, 453] on link "6" at bounding box center [720, 450] width 23 height 25
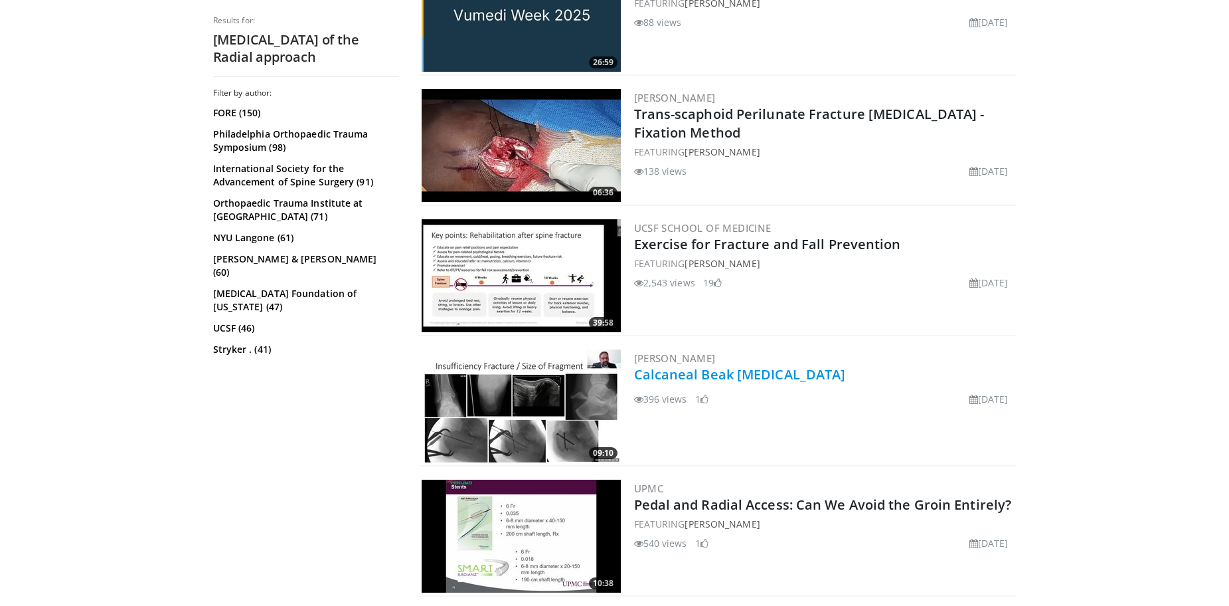
scroll to position [1992, 0]
